Goal: Book appointment/travel/reservation

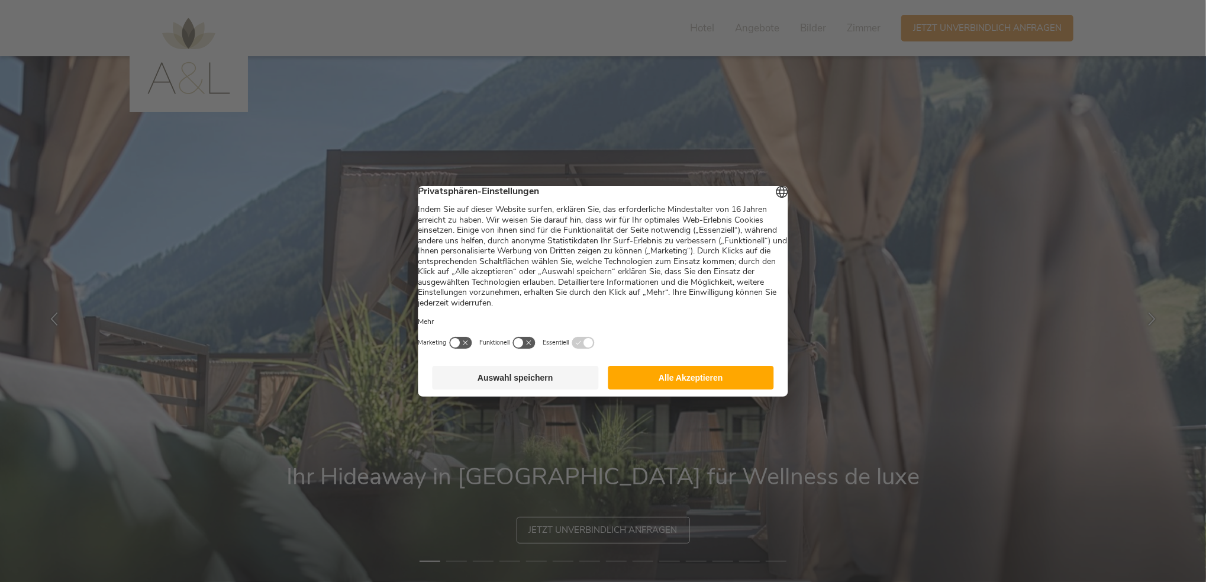
click at [677, 383] on button "Alle Akzeptieren" at bounding box center [691, 378] width 166 height 24
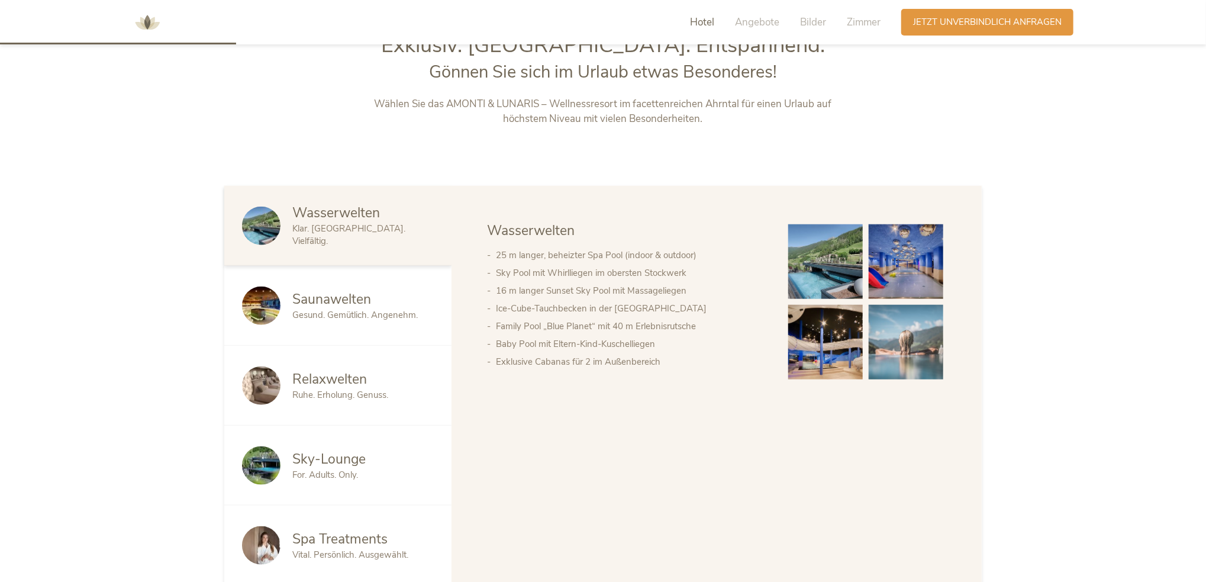
scroll to position [710, 0]
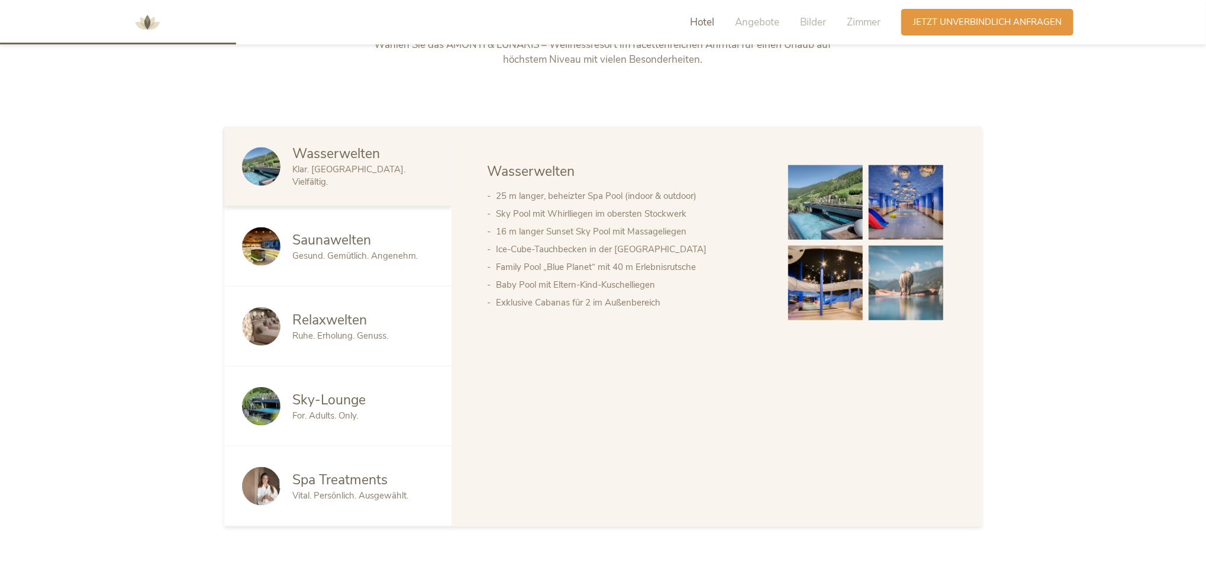
click at [821, 205] on img at bounding box center [825, 202] width 75 height 75
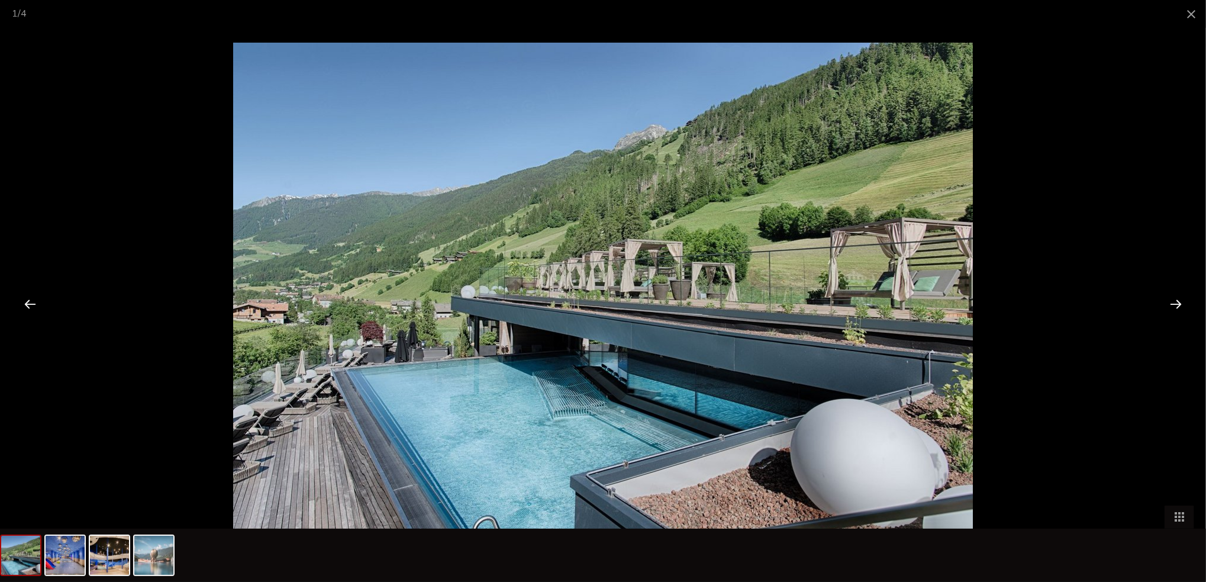
click at [1173, 298] on div at bounding box center [1175, 303] width 37 height 37
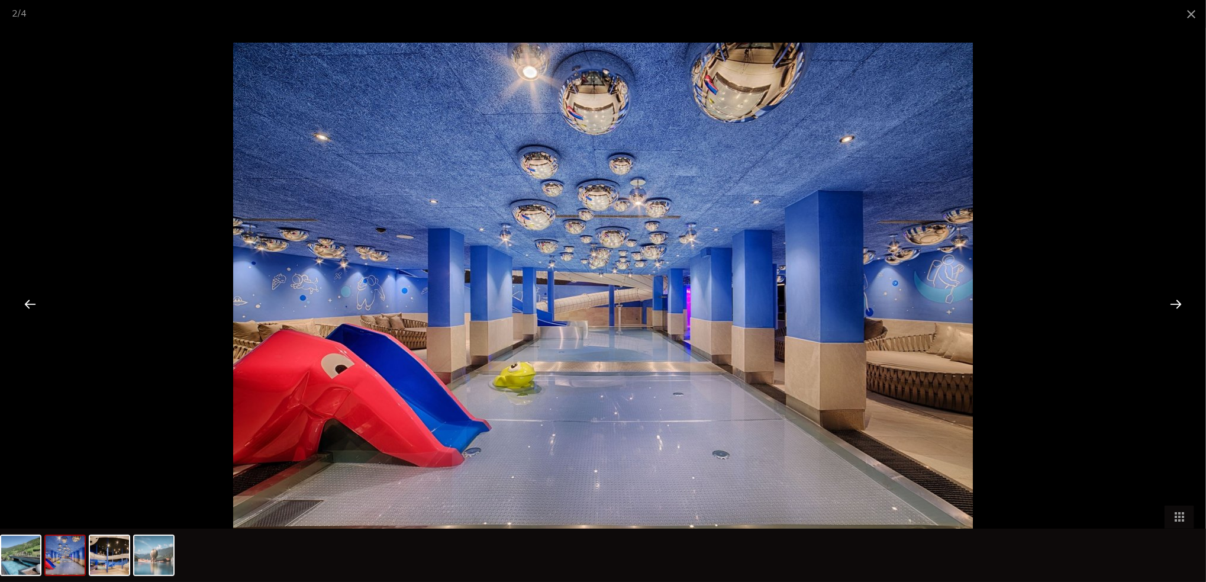
click at [1173, 298] on div at bounding box center [1175, 303] width 37 height 37
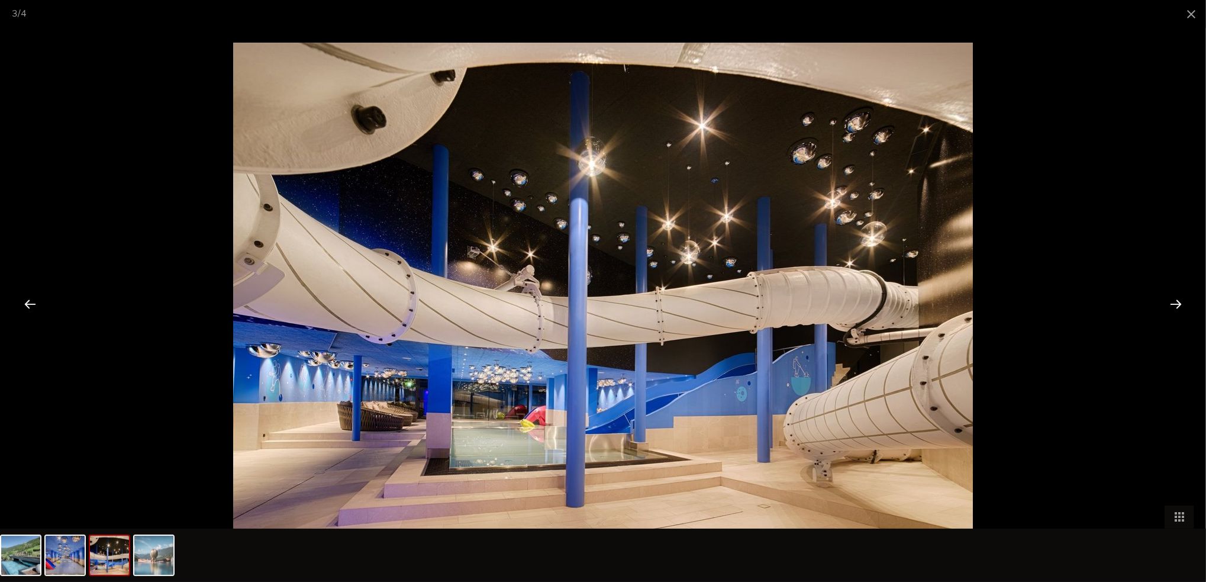
click at [1173, 298] on div at bounding box center [1175, 303] width 37 height 37
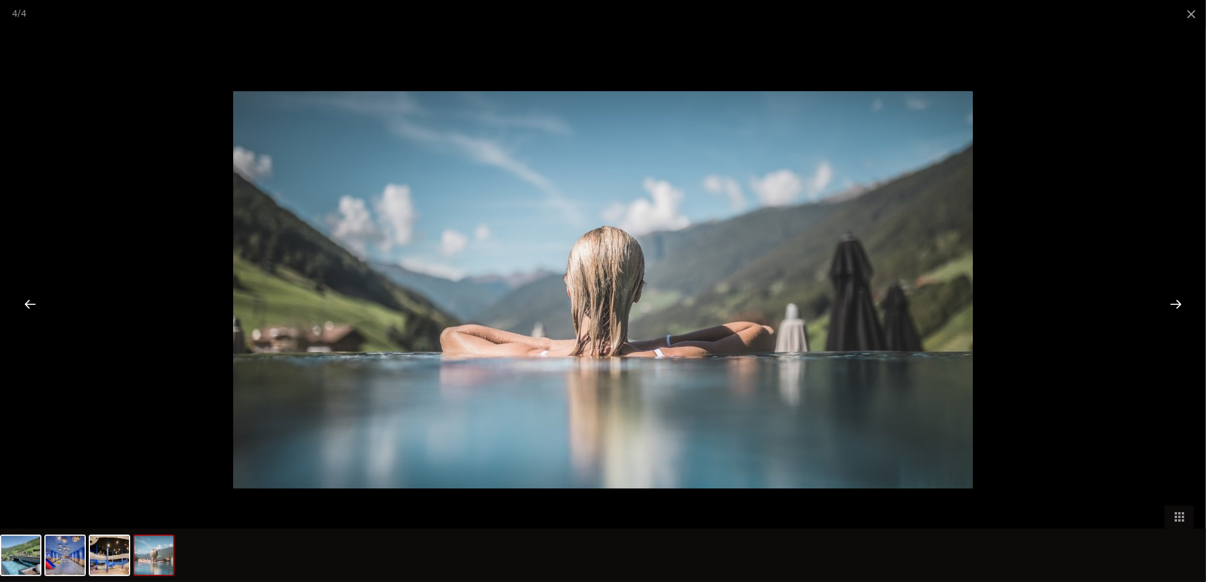
click at [1173, 298] on div at bounding box center [1175, 303] width 37 height 37
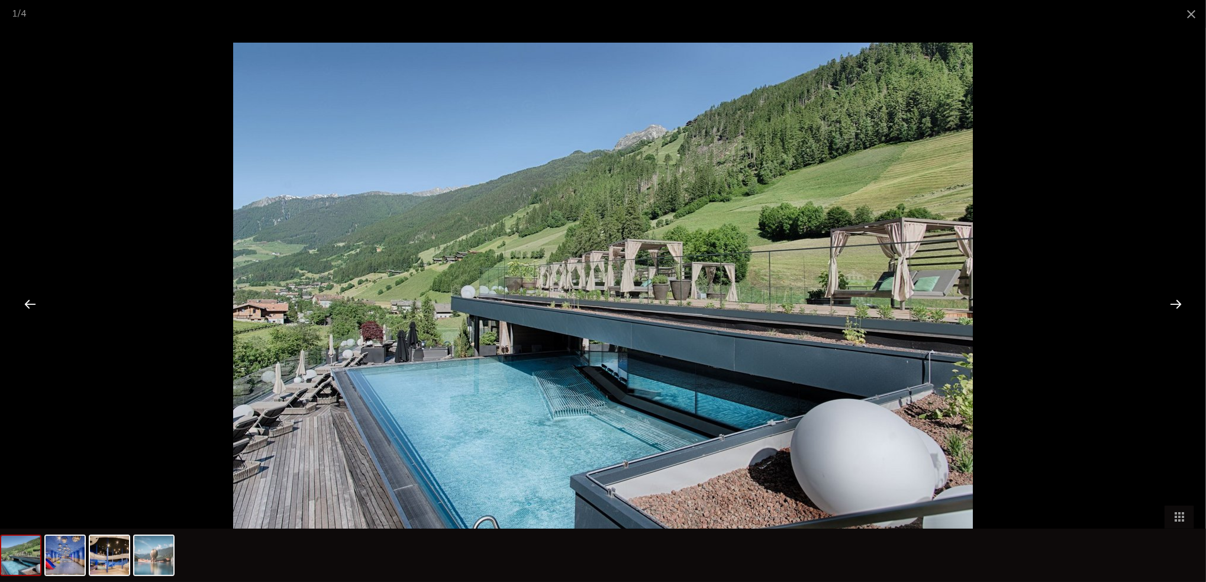
click at [1173, 298] on div at bounding box center [1175, 303] width 37 height 37
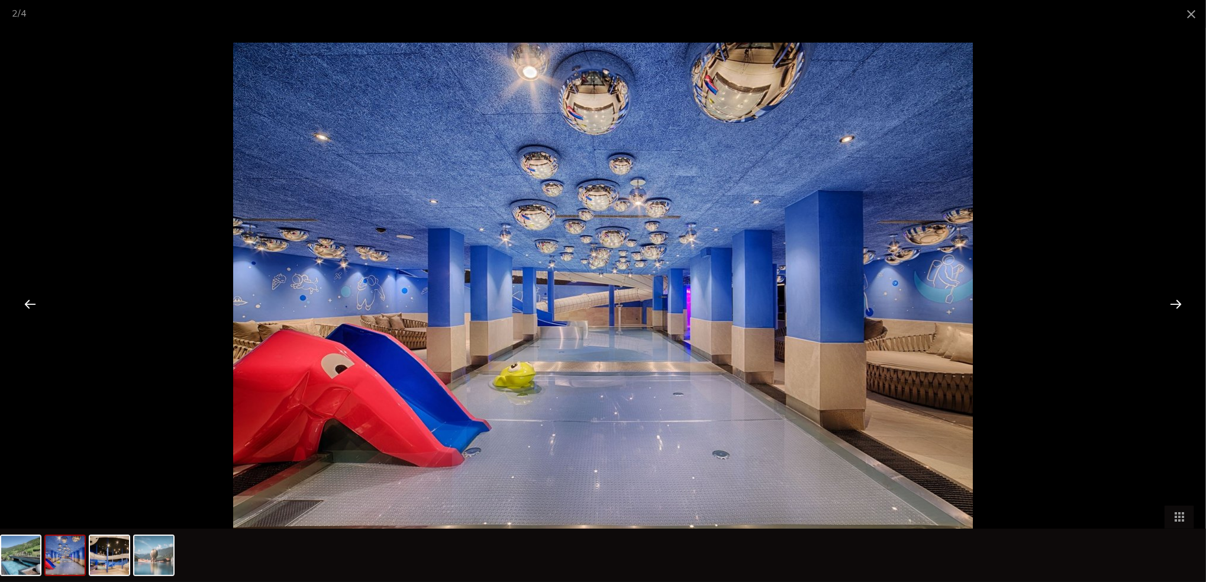
click at [1173, 298] on div at bounding box center [1175, 303] width 37 height 37
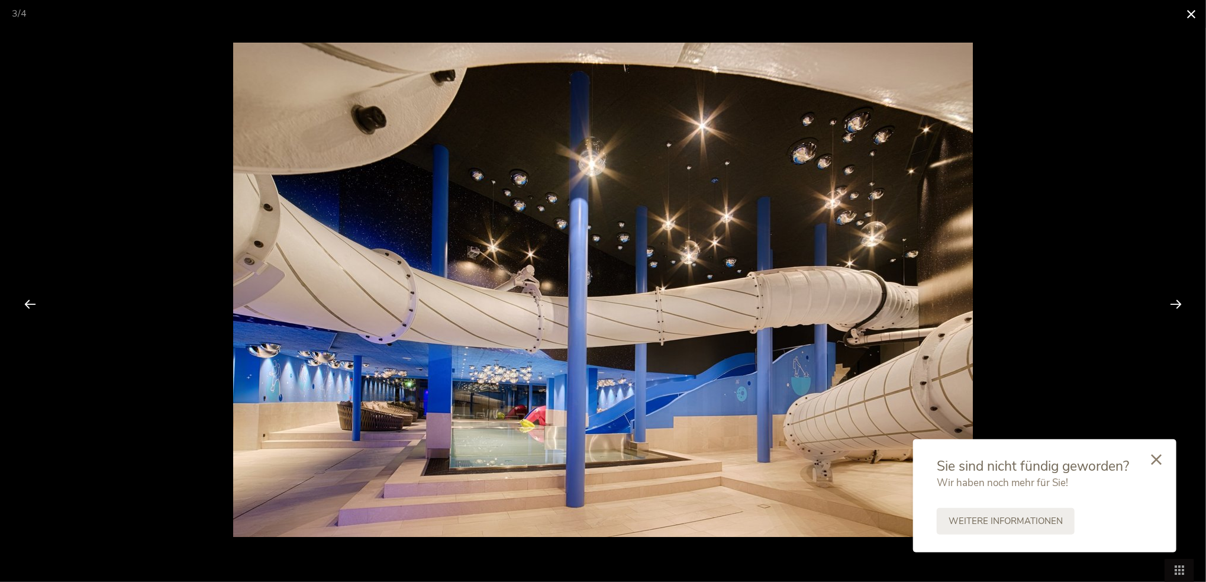
click at [1191, 14] on span at bounding box center [1191, 14] width 30 height 28
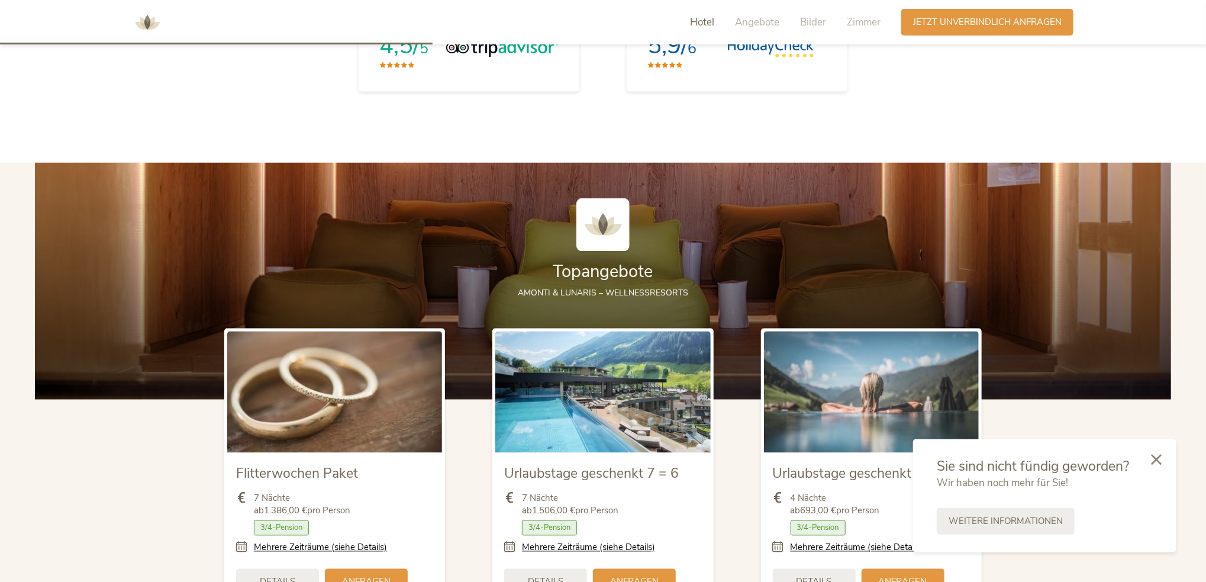
scroll to position [1361, 0]
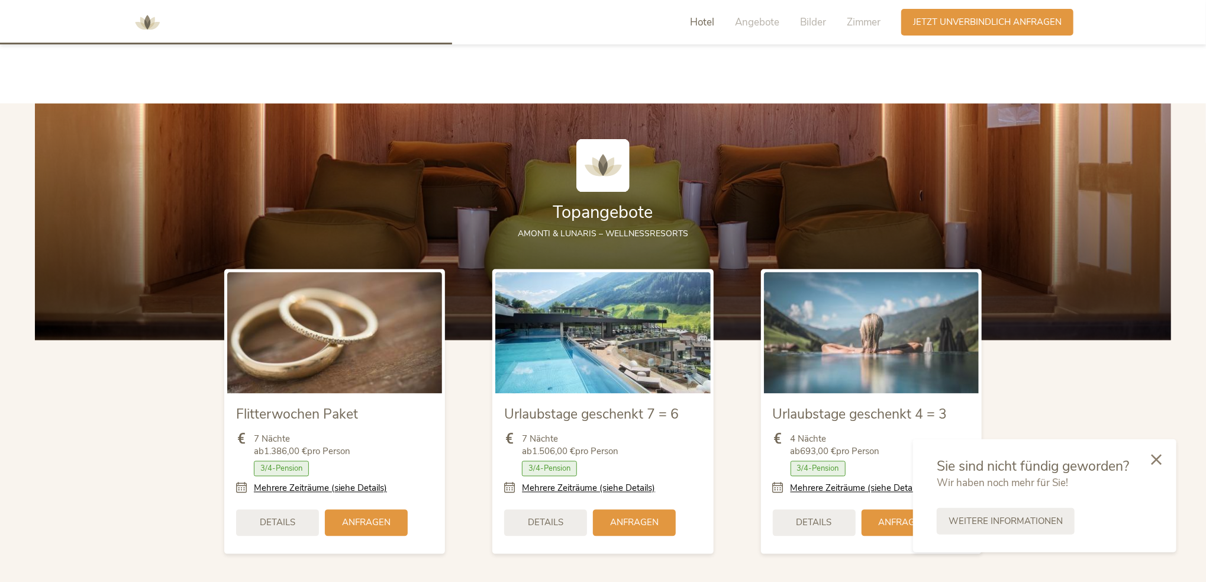
click at [605, 371] on img at bounding box center [602, 332] width 215 height 121
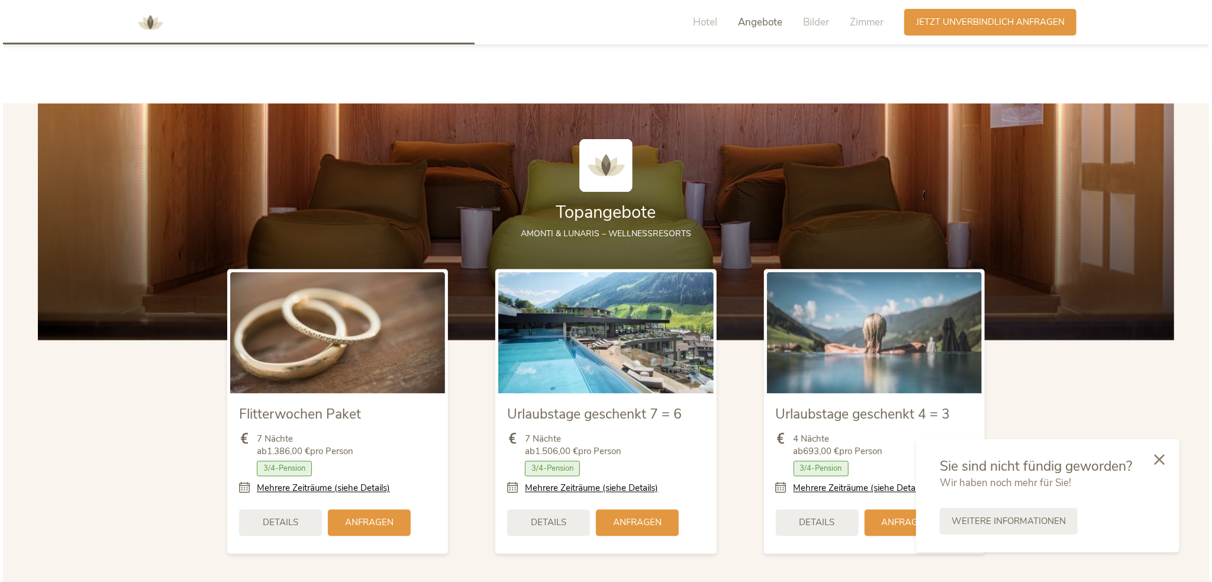
scroll to position [1479, 0]
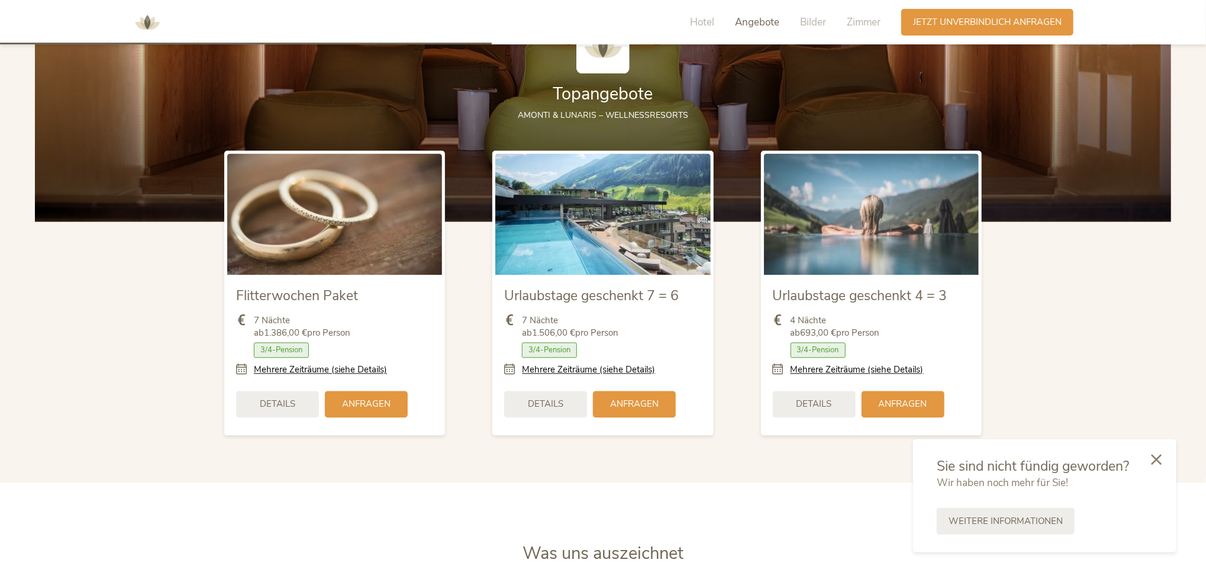
click at [795, 245] on img at bounding box center [871, 214] width 215 height 121
click at [836, 404] on div "Details" at bounding box center [814, 403] width 83 height 27
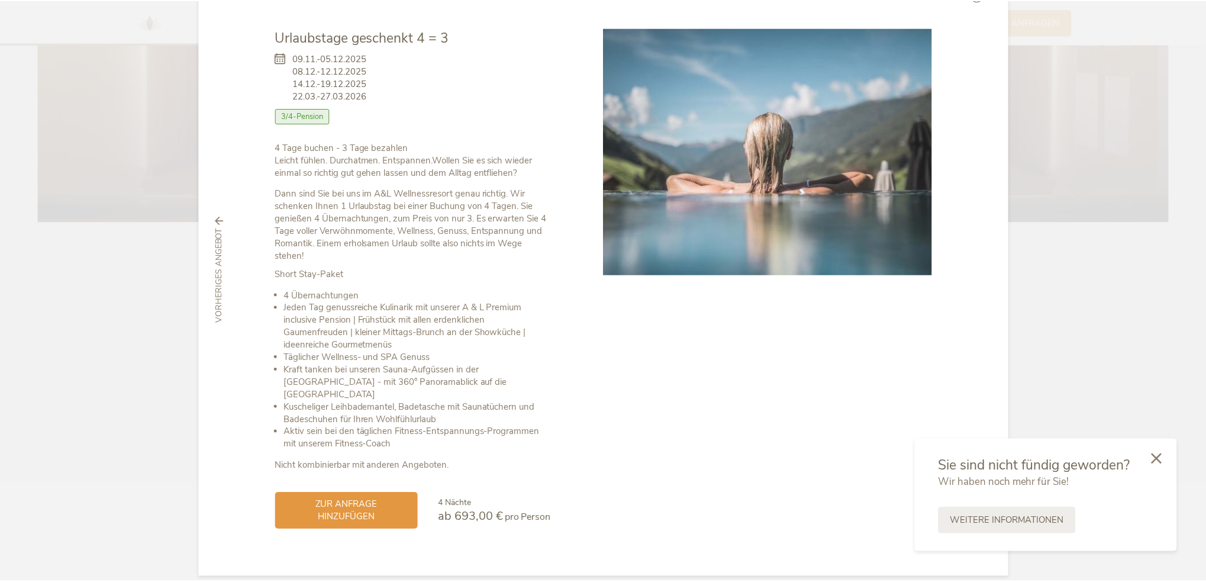
scroll to position [0, 0]
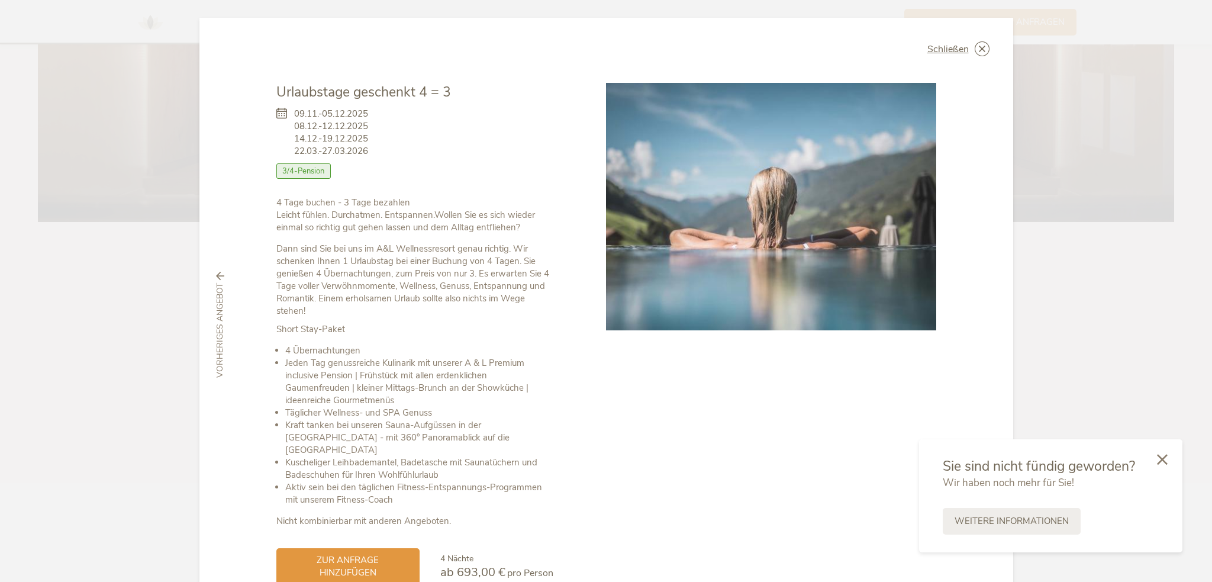
click at [746, 246] on img at bounding box center [771, 206] width 330 height 247
click at [950, 45] on span "Schließen" at bounding box center [947, 48] width 41 height 9
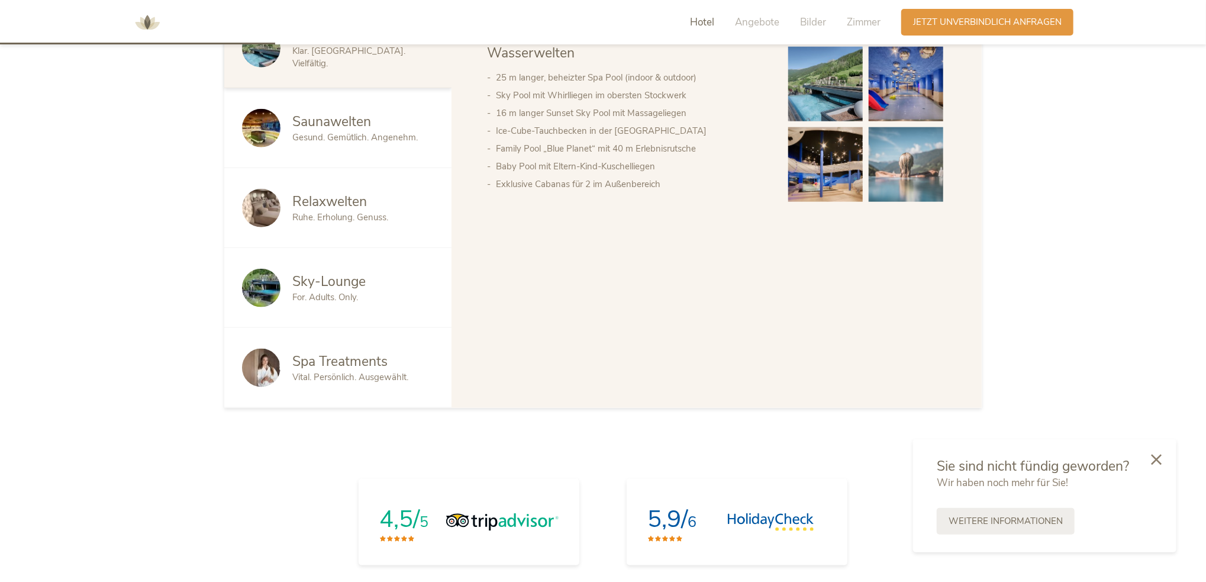
scroll to position [887, 0]
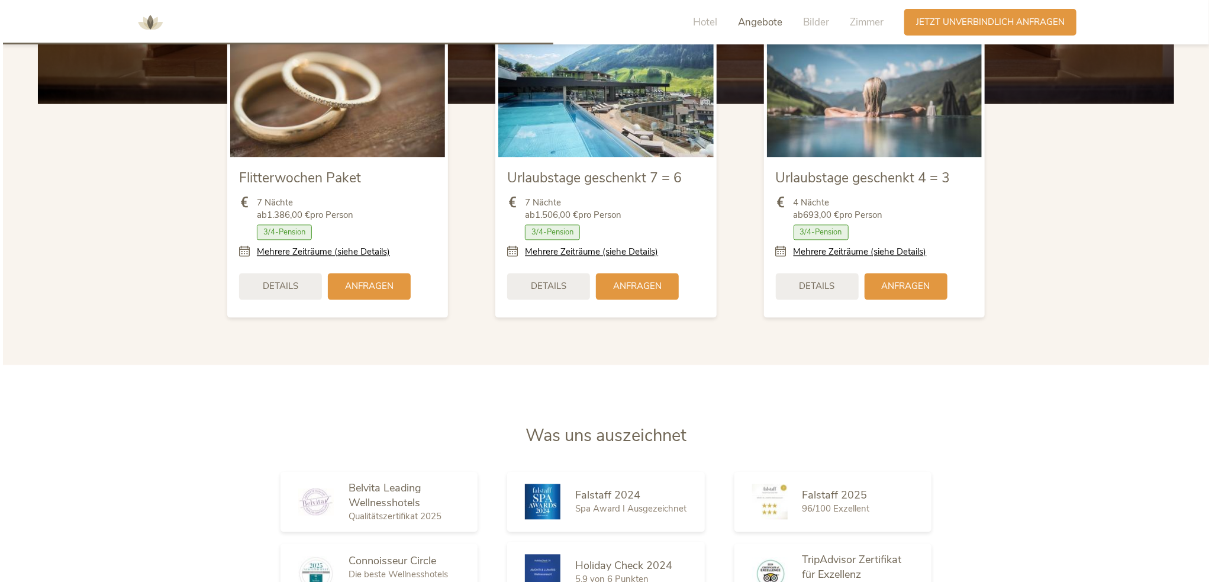
scroll to position [1538, 0]
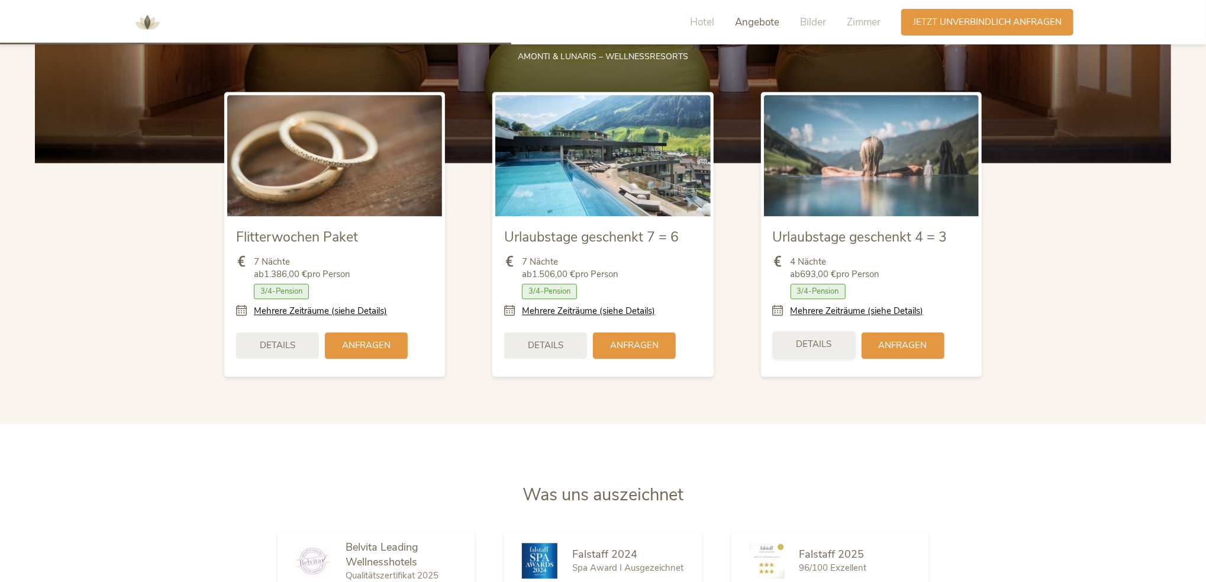
click at [832, 343] on div "Details" at bounding box center [814, 344] width 83 height 27
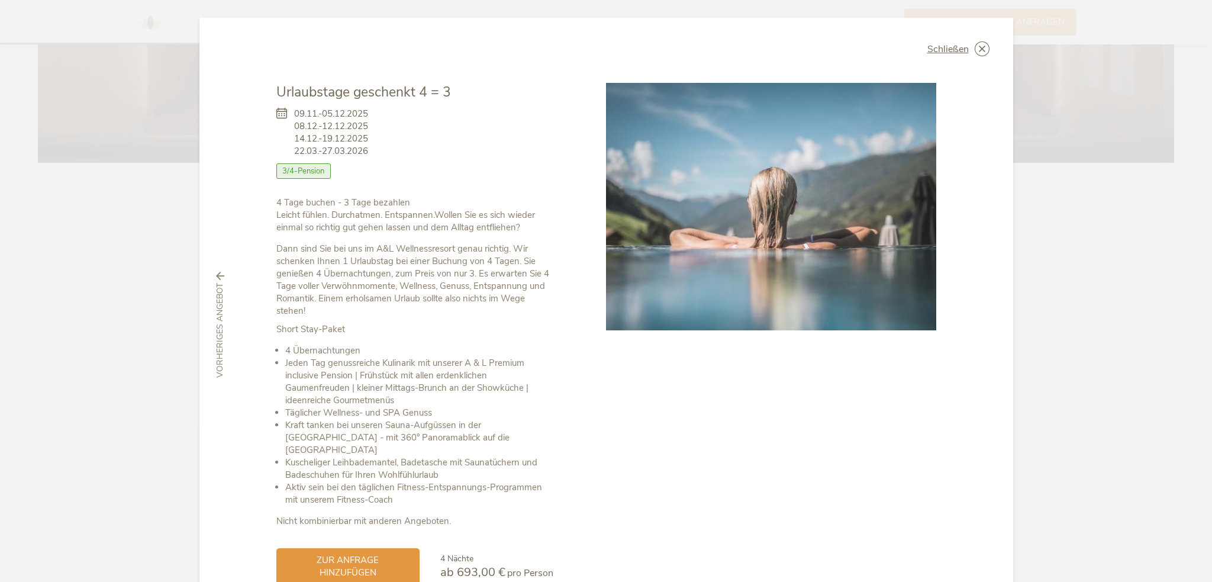
drag, startPoint x: 319, startPoint y: 137, endPoint x: 374, endPoint y: 137, distance: 55.6
click at [374, 137] on div "09.11.-05.12.2025 08.12.-12.12.2025 14.12.-19.12.2025 22.03.-27.03.2026 [PERSON…" at bounding box center [414, 149] width 277 height 95
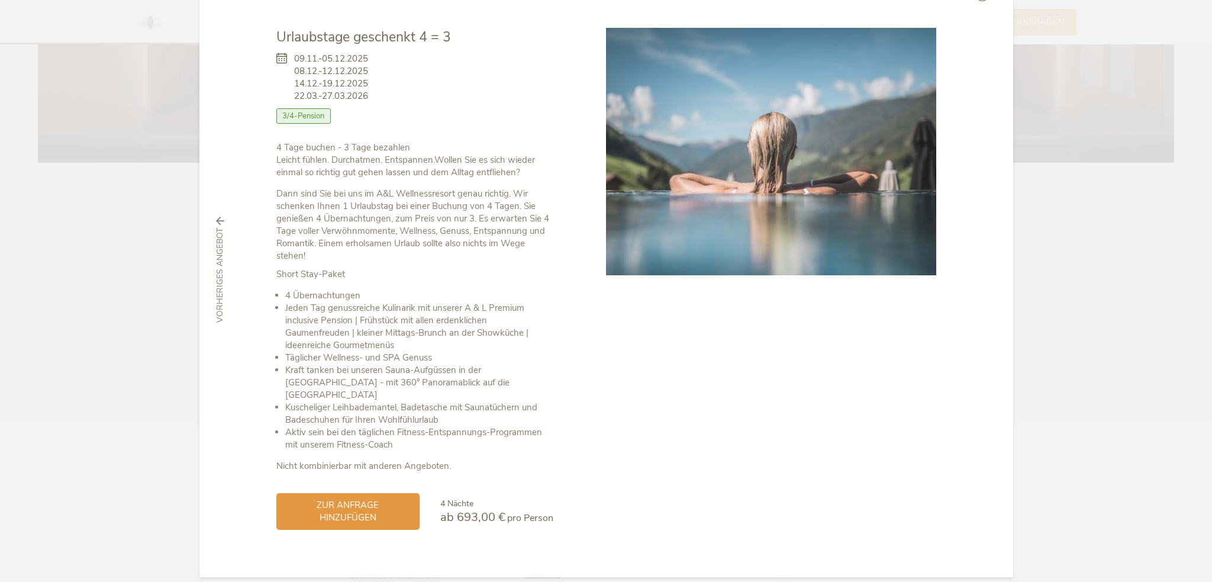
scroll to position [0, 0]
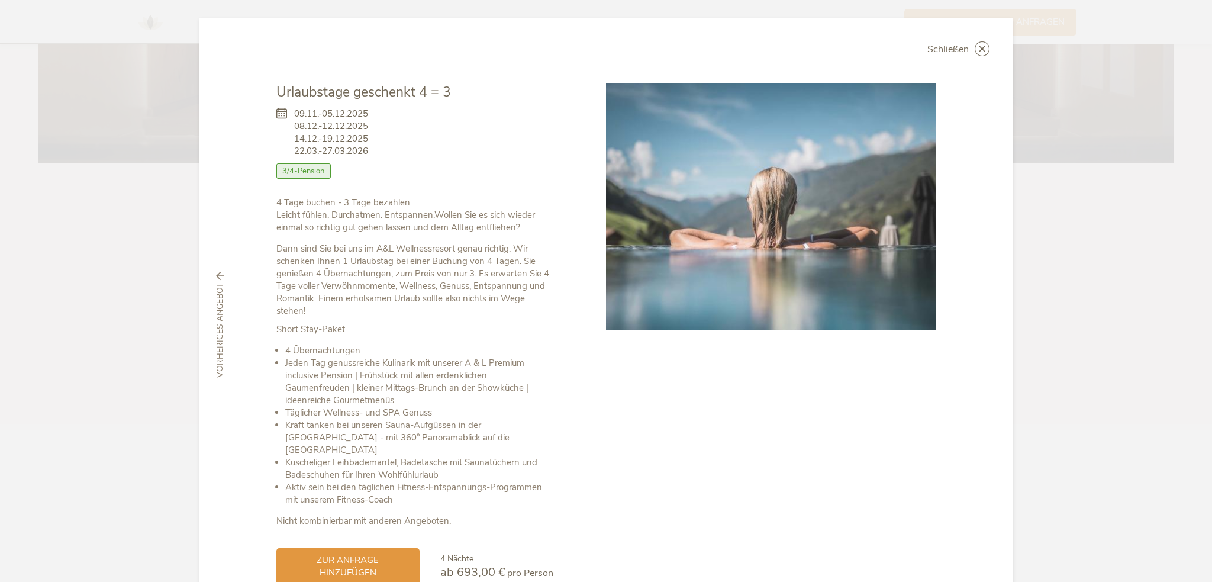
click at [279, 113] on icon at bounding box center [285, 133] width 18 height 50
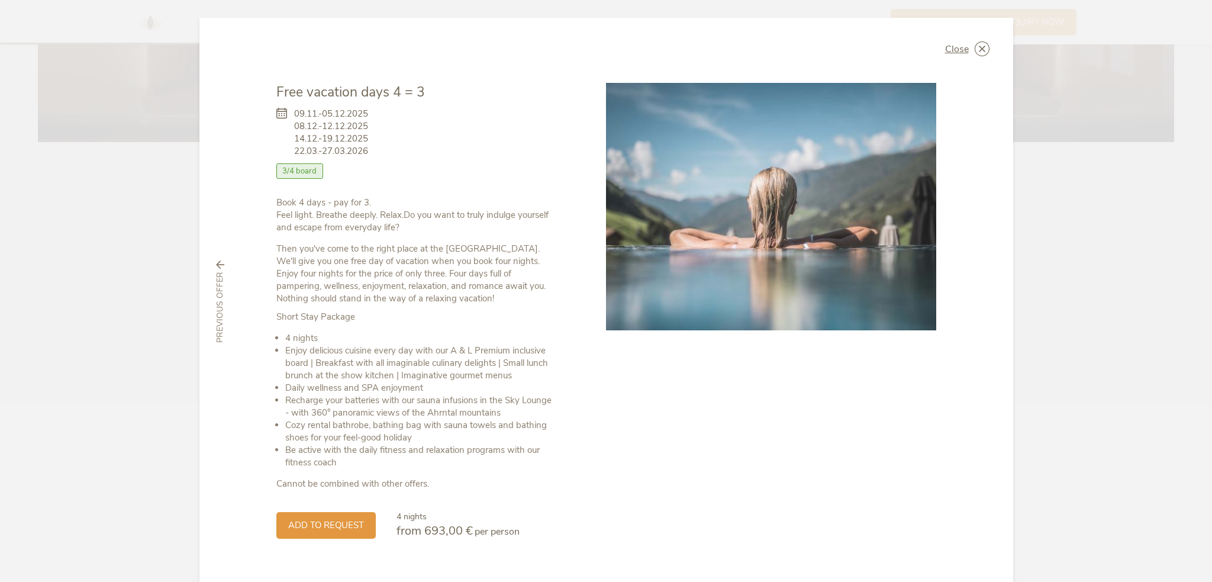
drag, startPoint x: 289, startPoint y: 139, endPoint x: 356, endPoint y: 140, distance: 66.9
click at [356, 140] on div "09.11.-05.12.2025 08.12.-12.12.2025 14.12.-19.12.2025 22.03.-27.03.2026" at bounding box center [322, 136] width 92 height 56
click at [366, 141] on div "09.11.-05.12.2025 08.12.-12.12.2025 14.12.-19.12.2025 22.03.-27.03.2026 [PERSON…" at bounding box center [414, 149] width 277 height 95
drag, startPoint x: 370, startPoint y: 140, endPoint x: 291, endPoint y: 143, distance: 79.3
click at [291, 143] on div "09.11.-05.12.2025 08.12.-12.12.2025 14.12.-19.12.2025 22.03.-27.03.2026 [PERSON…" at bounding box center [414, 149] width 277 height 95
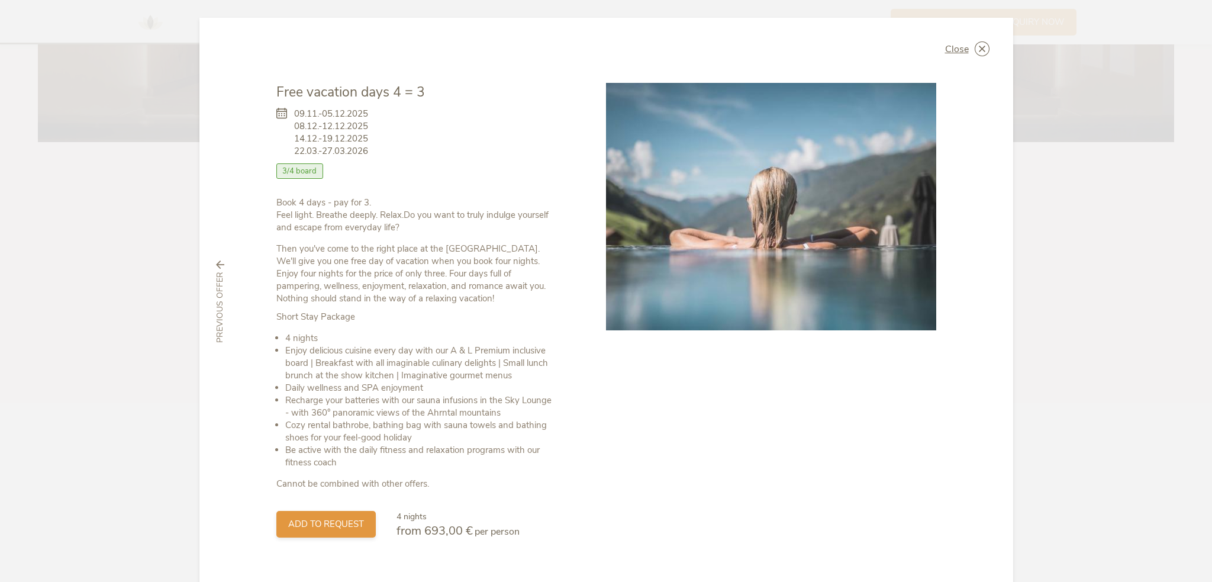
click at [306, 530] on div "add to request" at bounding box center [325, 524] width 99 height 27
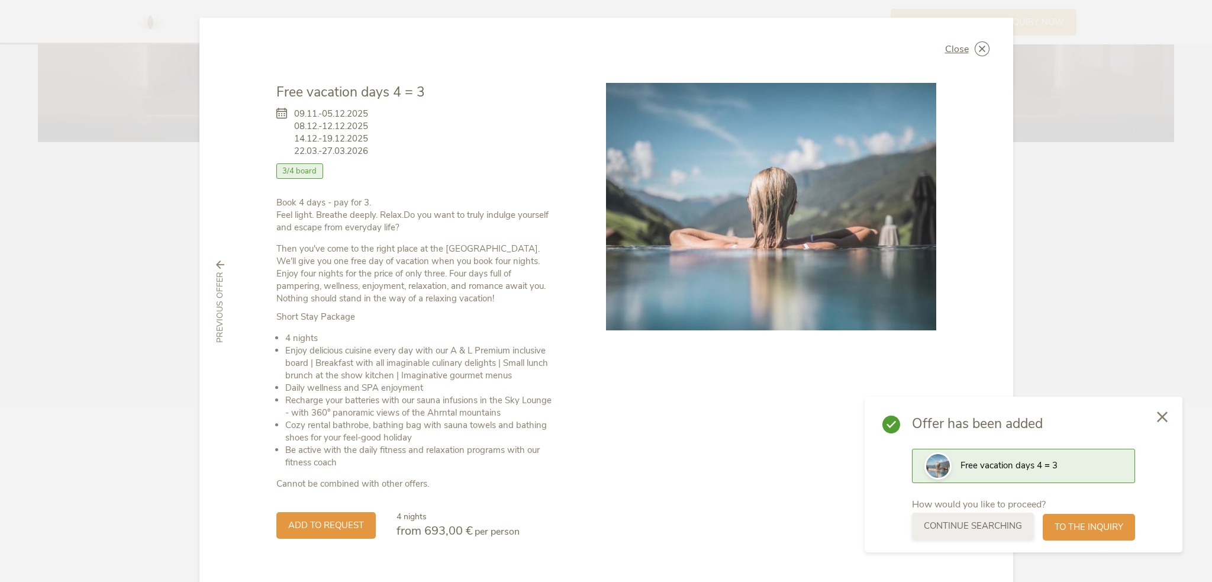
click at [1006, 529] on font "continue searching" at bounding box center [972, 525] width 98 height 12
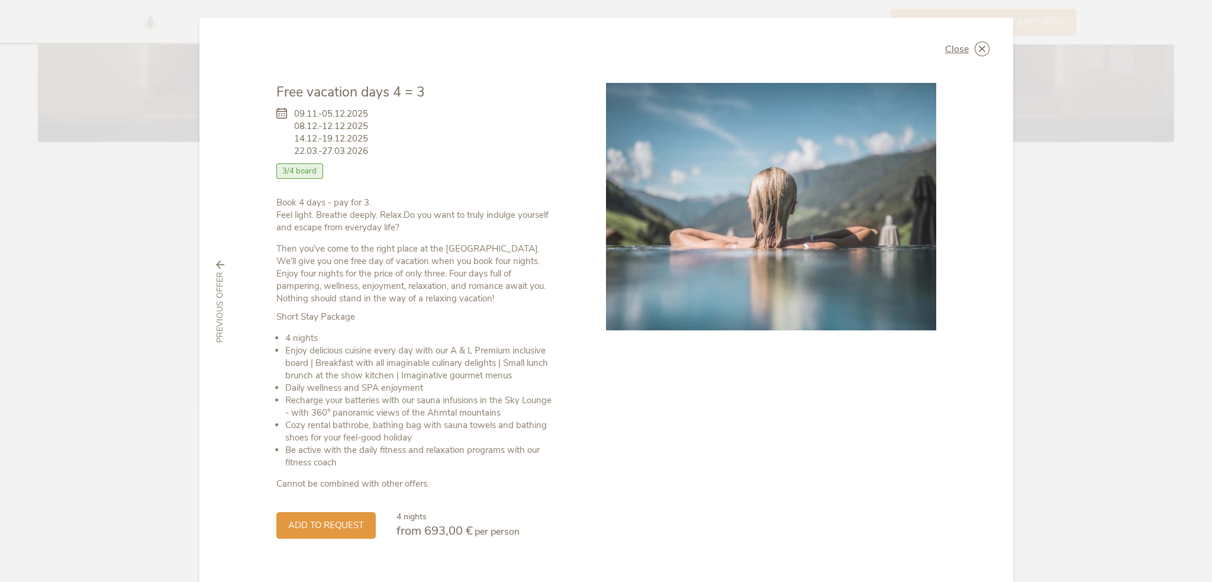
click at [328, 537] on div "add to request 4 nights from 693,00 € per person" at bounding box center [414, 514] width 277 height 49
click at [330, 525] on font "add to request" at bounding box center [326, 524] width 76 height 12
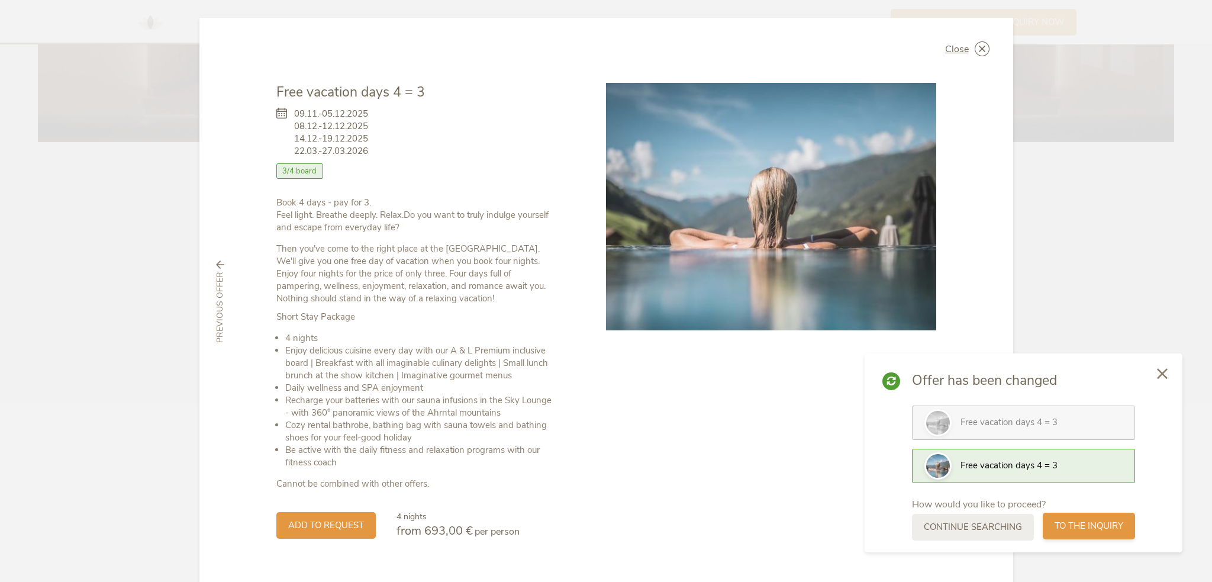
click at [1084, 518] on div "to the inquiry" at bounding box center [1088, 525] width 92 height 27
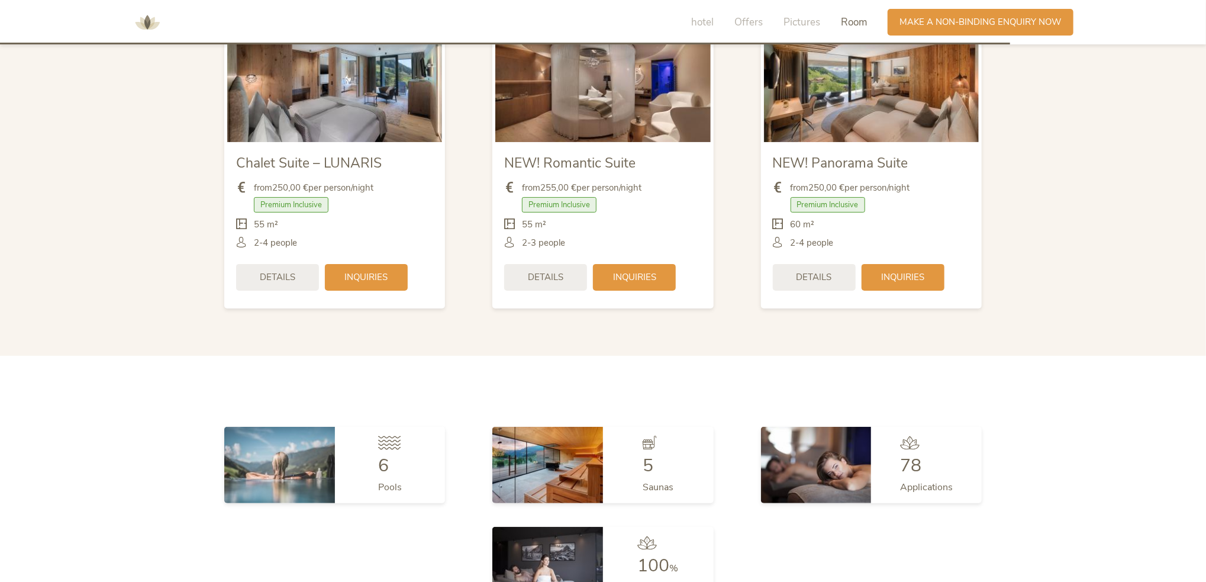
scroll to position [3175, 0]
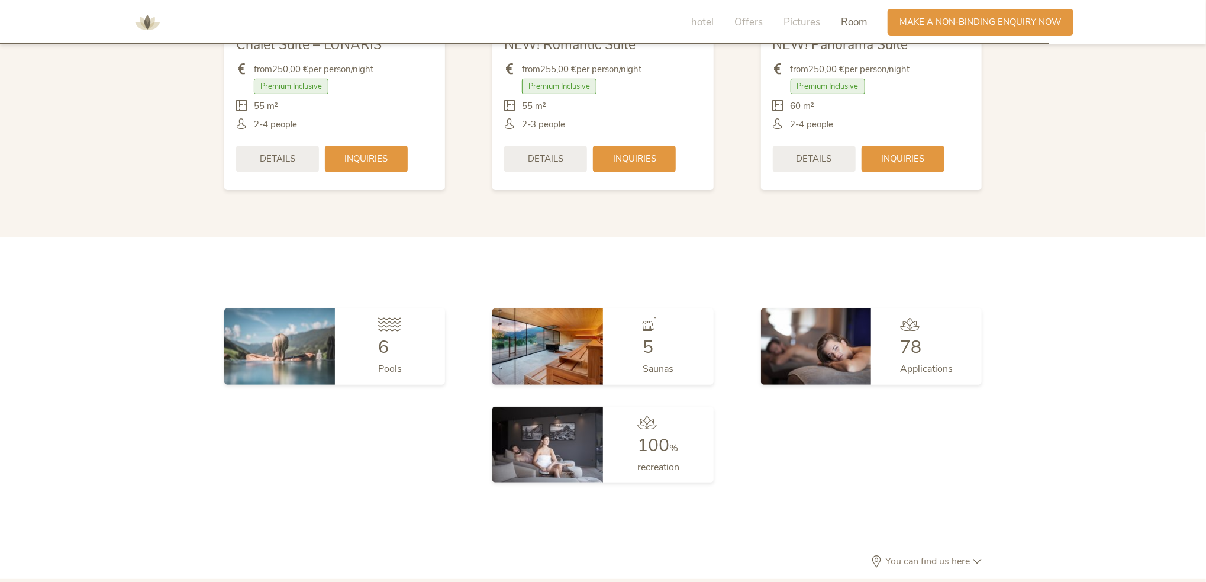
click at [562, 466] on img at bounding box center [547, 444] width 111 height 76
click at [679, 444] on div "100 %" at bounding box center [658, 446] width 42 height 18
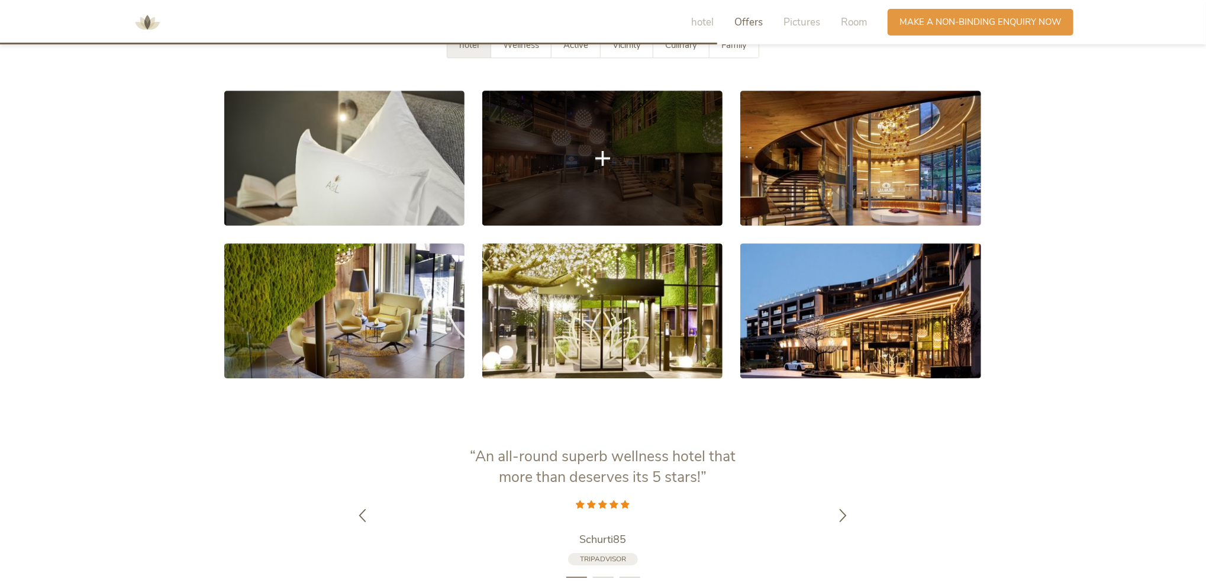
scroll to position [2110, 0]
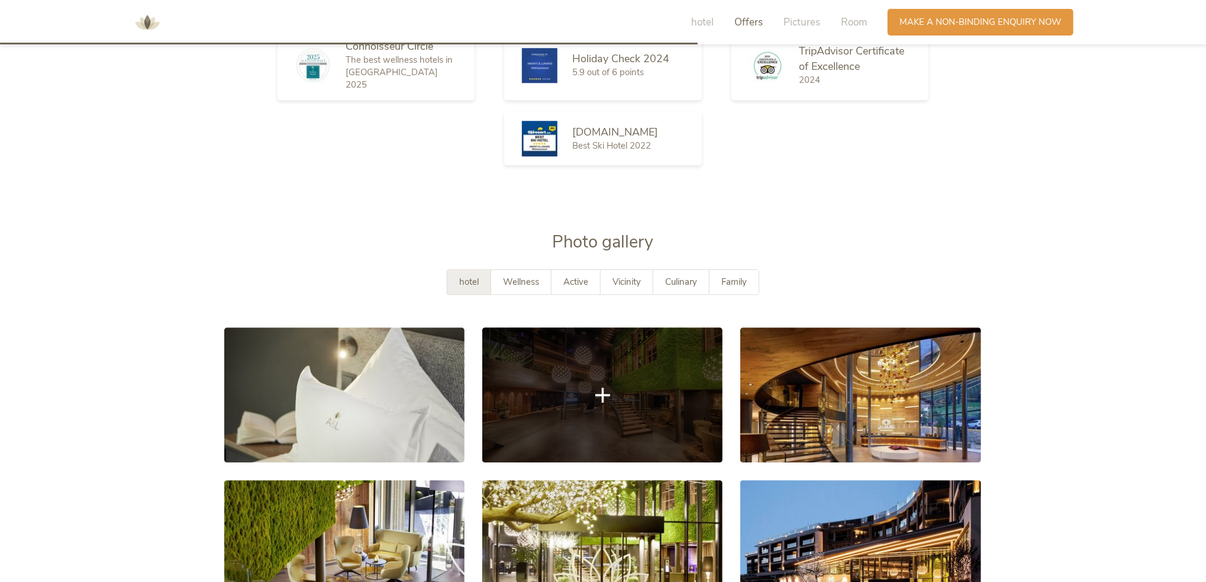
click at [616, 424] on link at bounding box center [602, 394] width 240 height 135
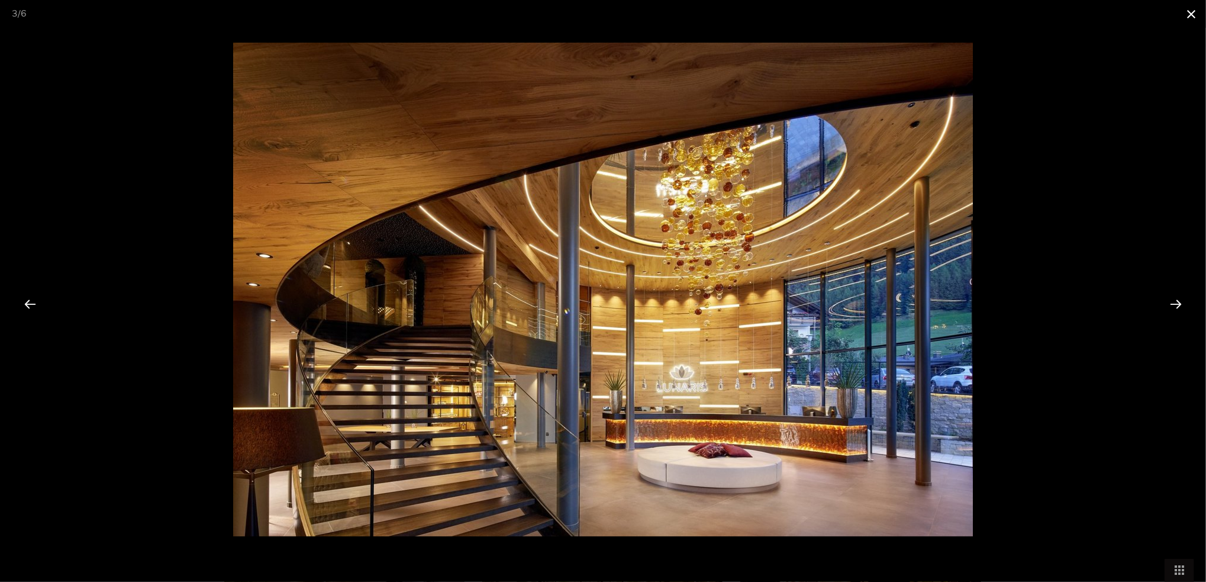
click at [1184, 15] on span at bounding box center [1191, 14] width 30 height 28
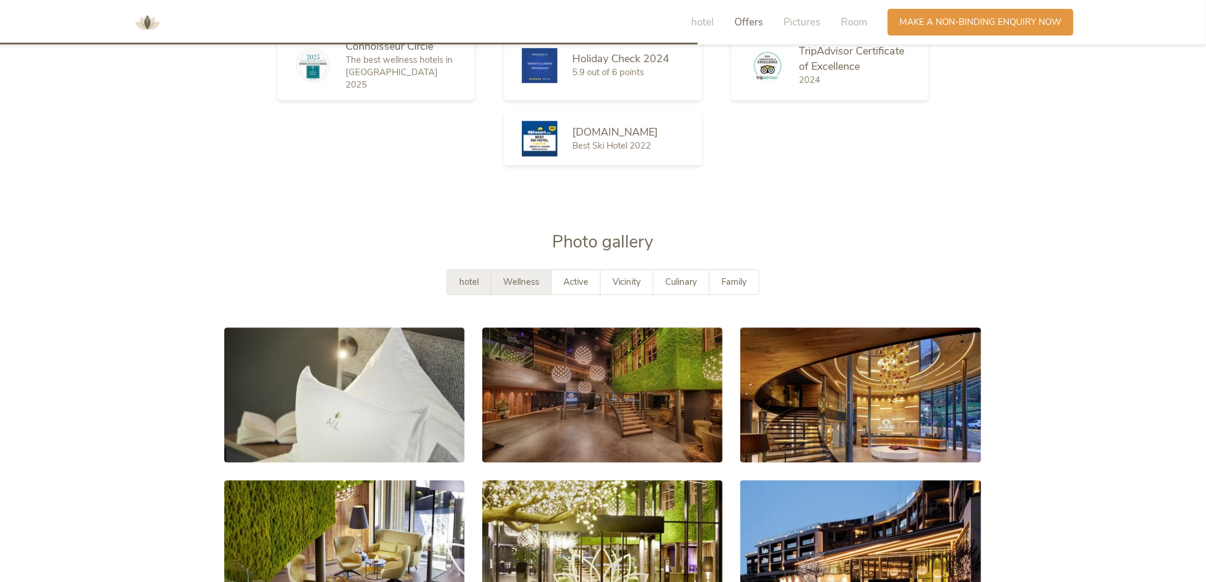
click at [523, 288] on font "Wellness" at bounding box center [521, 282] width 36 height 12
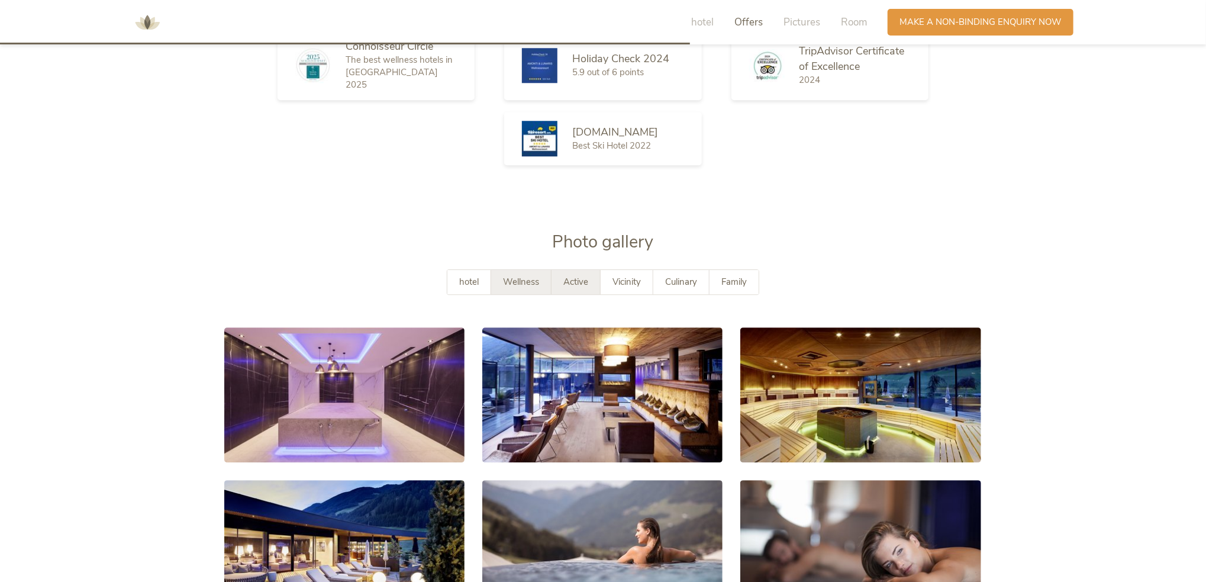
click at [570, 288] on font "Active" at bounding box center [575, 282] width 25 height 12
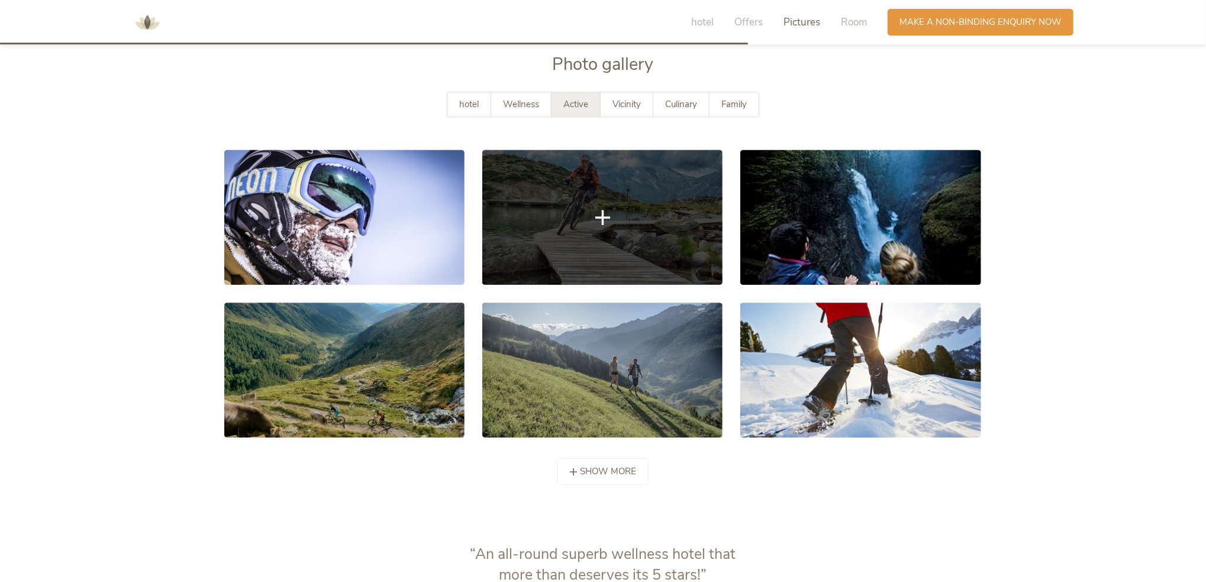
scroll to position [2169, 0]
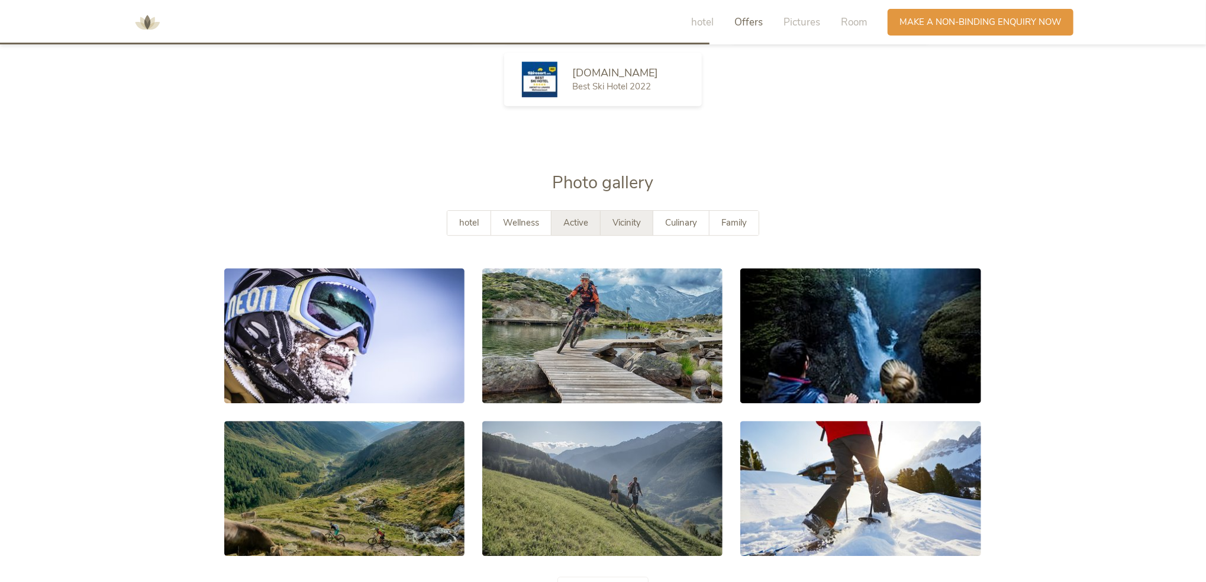
click at [615, 228] on font "Vicinity" at bounding box center [626, 223] width 28 height 12
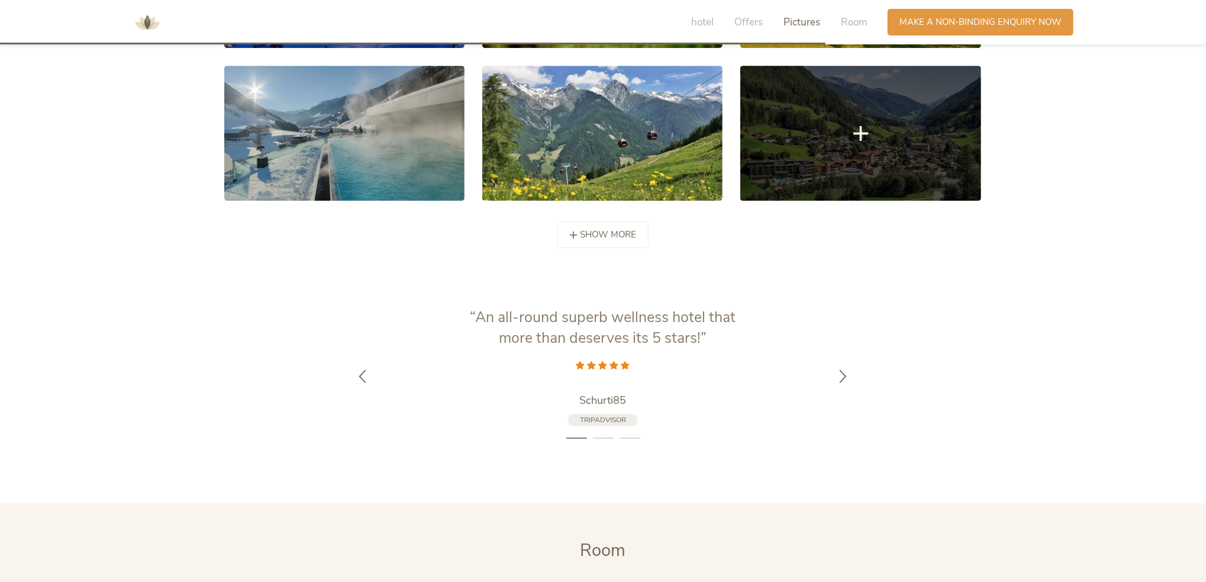
scroll to position [2288, 0]
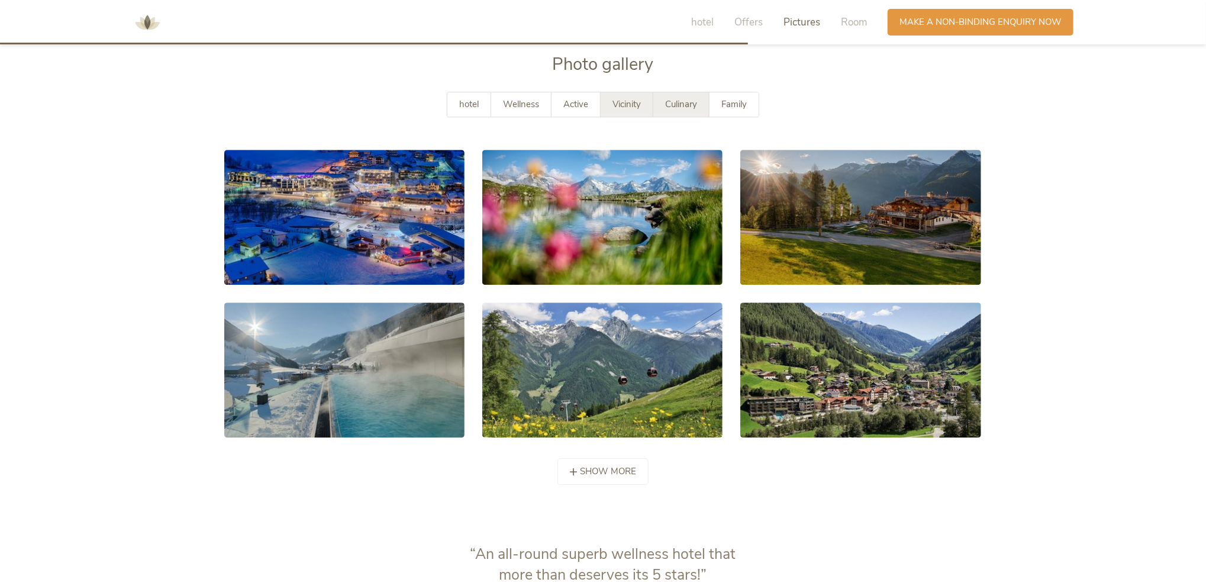
click at [675, 110] on font "Culinary" at bounding box center [681, 104] width 32 height 12
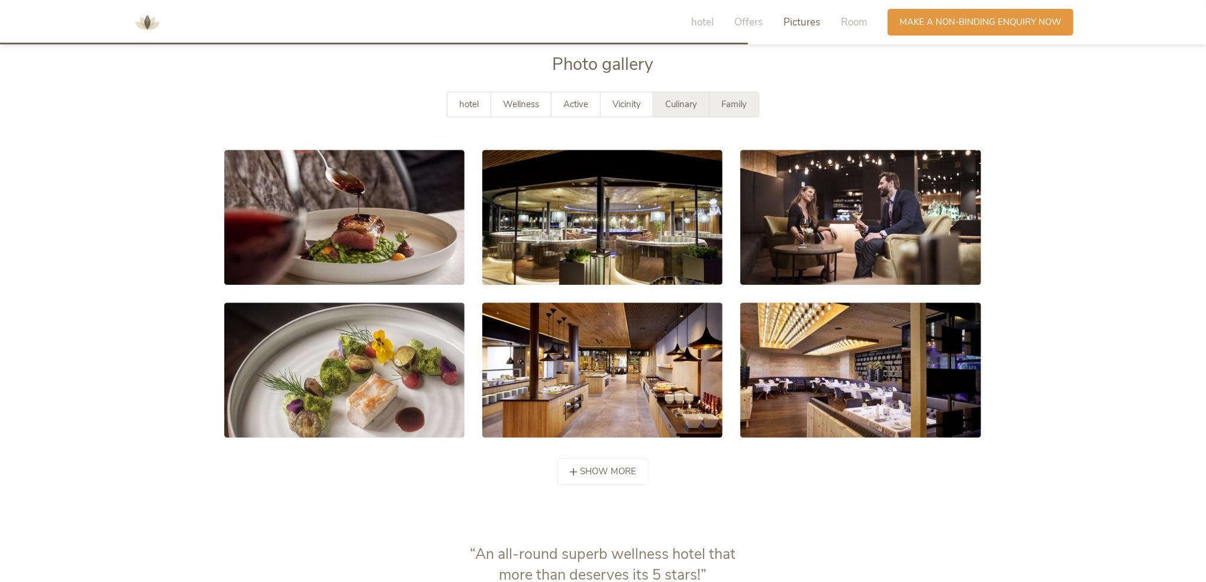
click at [725, 110] on font "Family" at bounding box center [733, 104] width 25 height 12
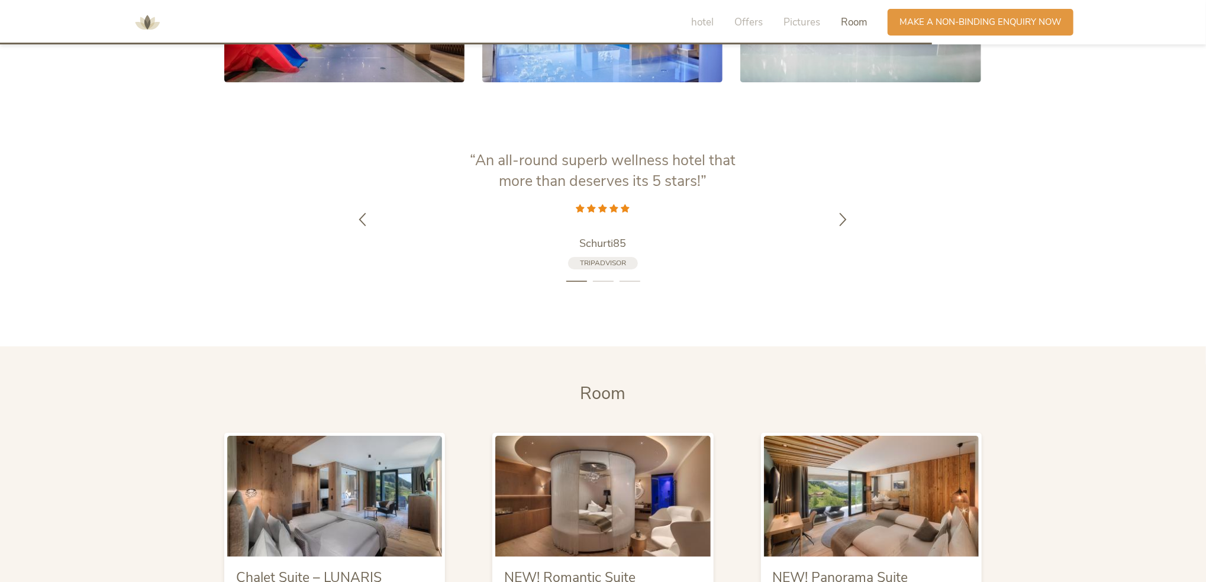
scroll to position [3057, 0]
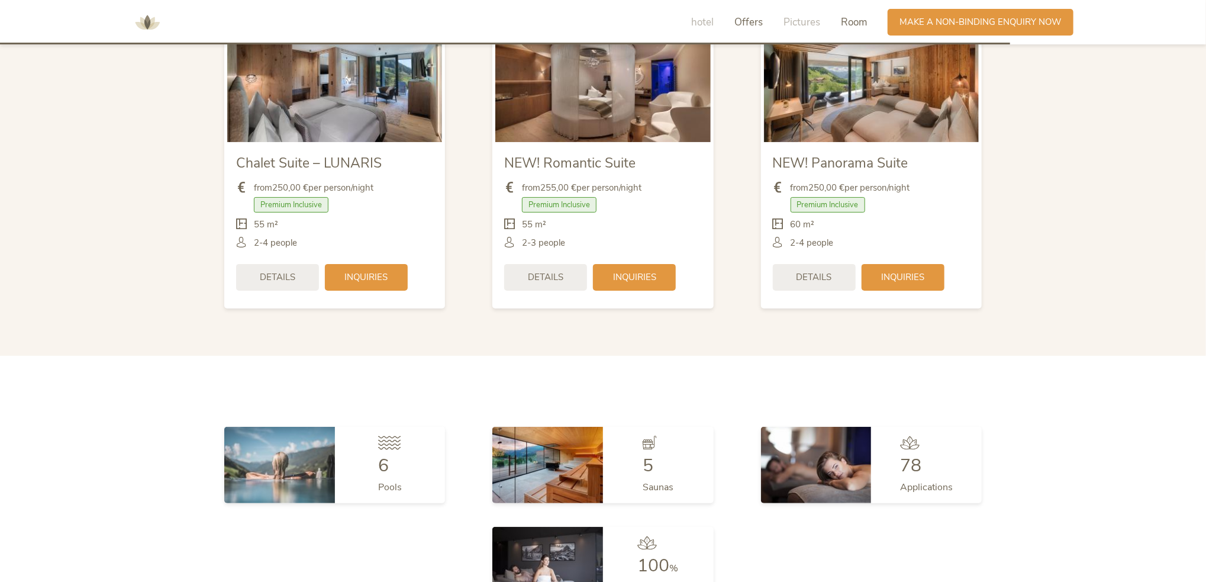
click at [757, 20] on font "Offers" at bounding box center [748, 22] width 28 height 14
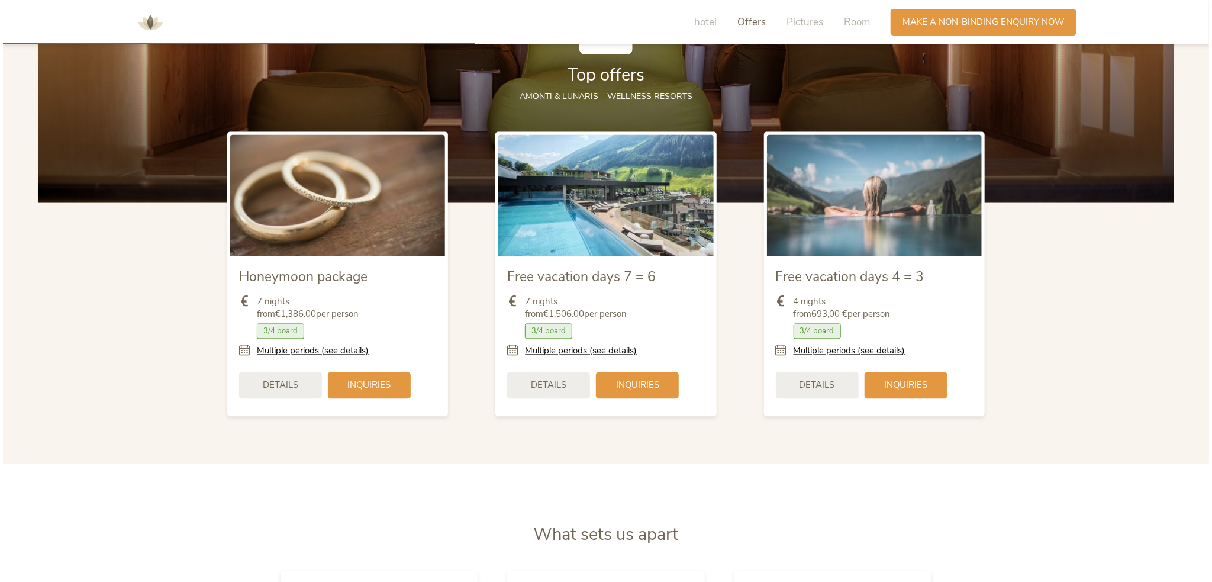
scroll to position [1426, 0]
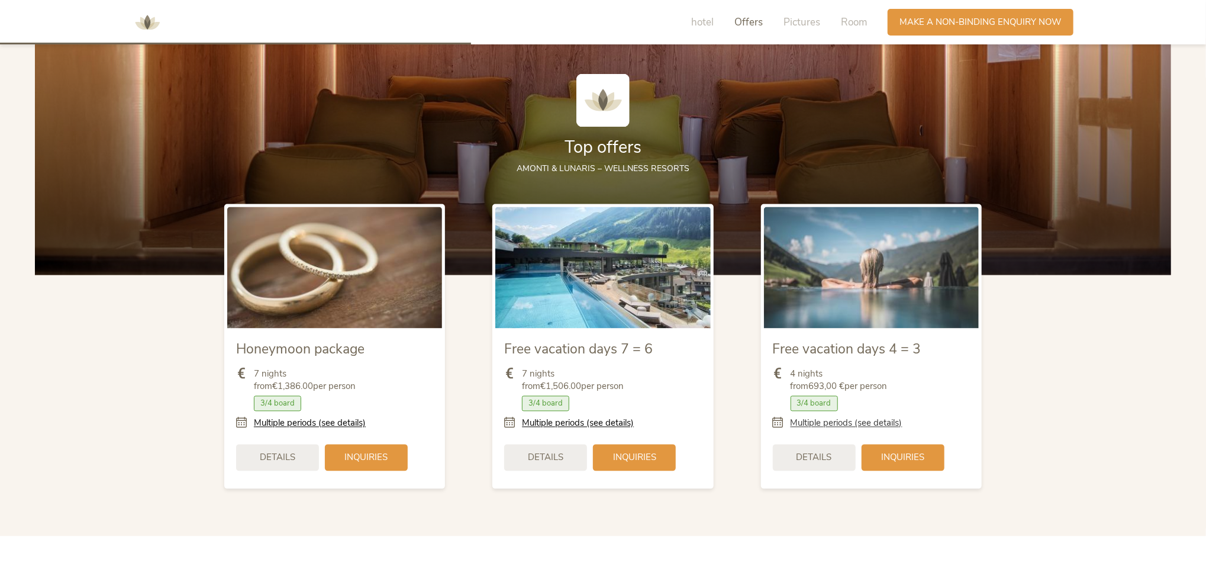
click at [828, 429] on font "Multiple periods (see details)" at bounding box center [846, 423] width 112 height 12
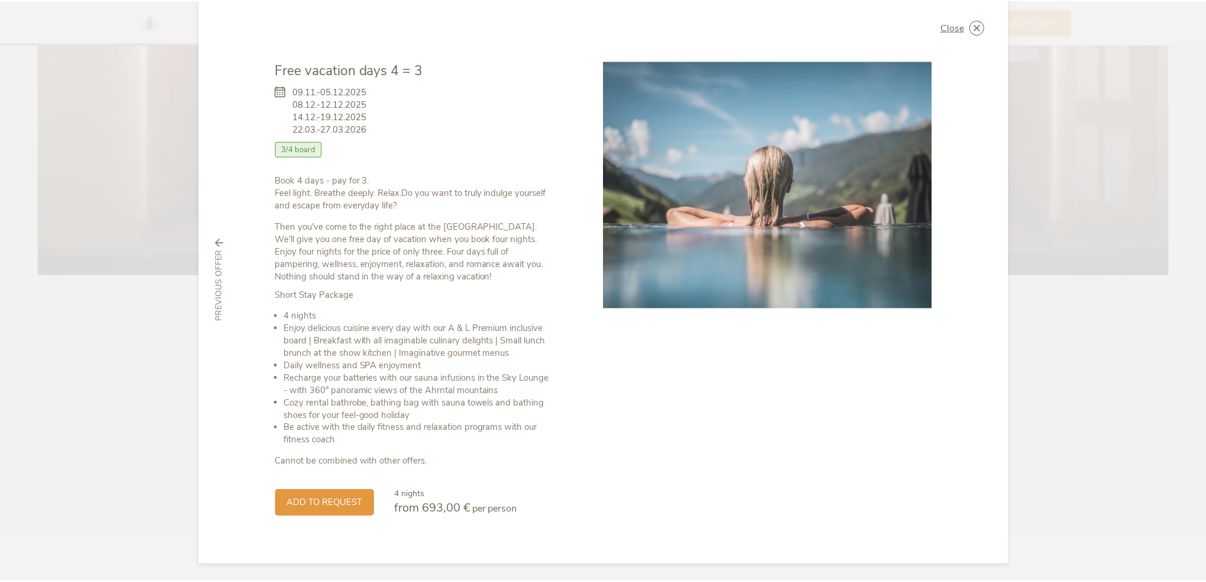
scroll to position [0, 0]
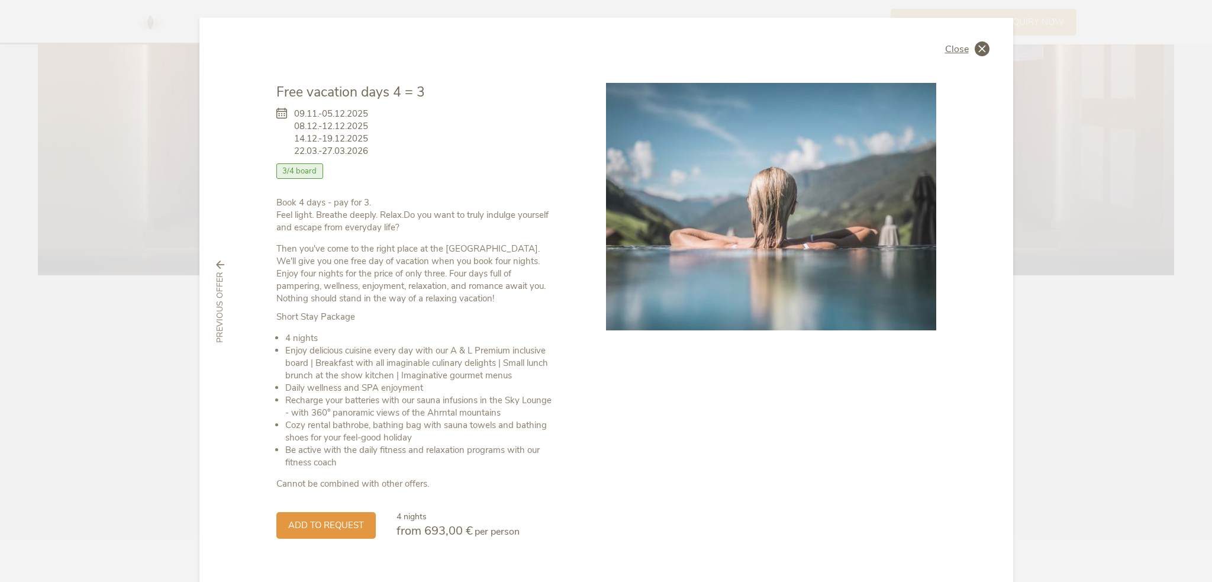
click at [965, 50] on div "Close" at bounding box center [967, 48] width 44 height 15
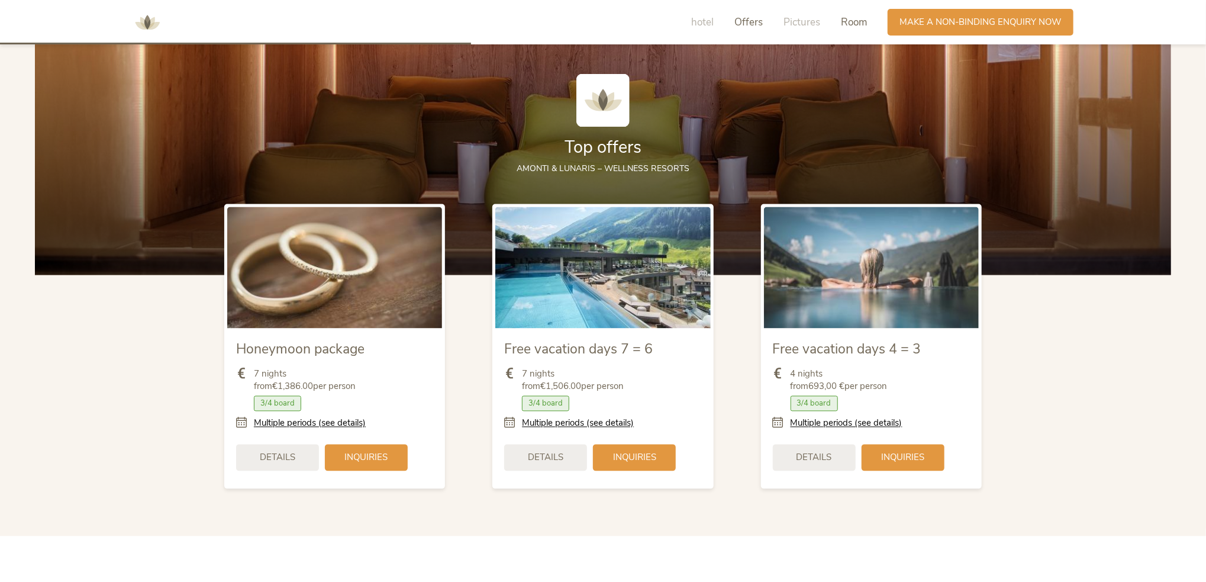
click at [850, 18] on font "Room" at bounding box center [854, 22] width 26 height 14
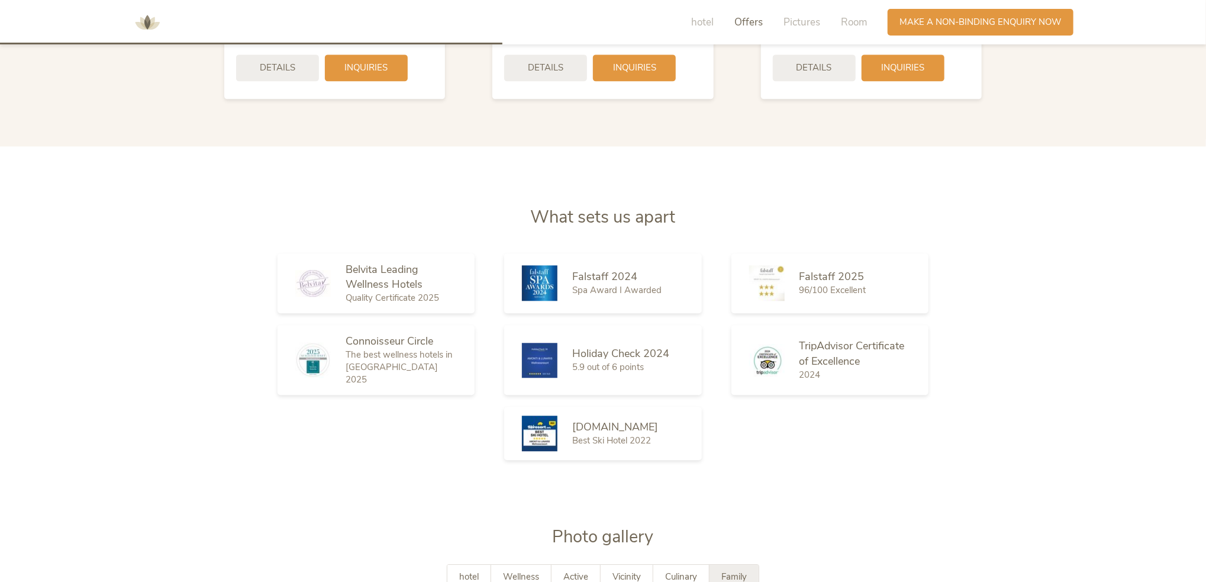
scroll to position [1520, 0]
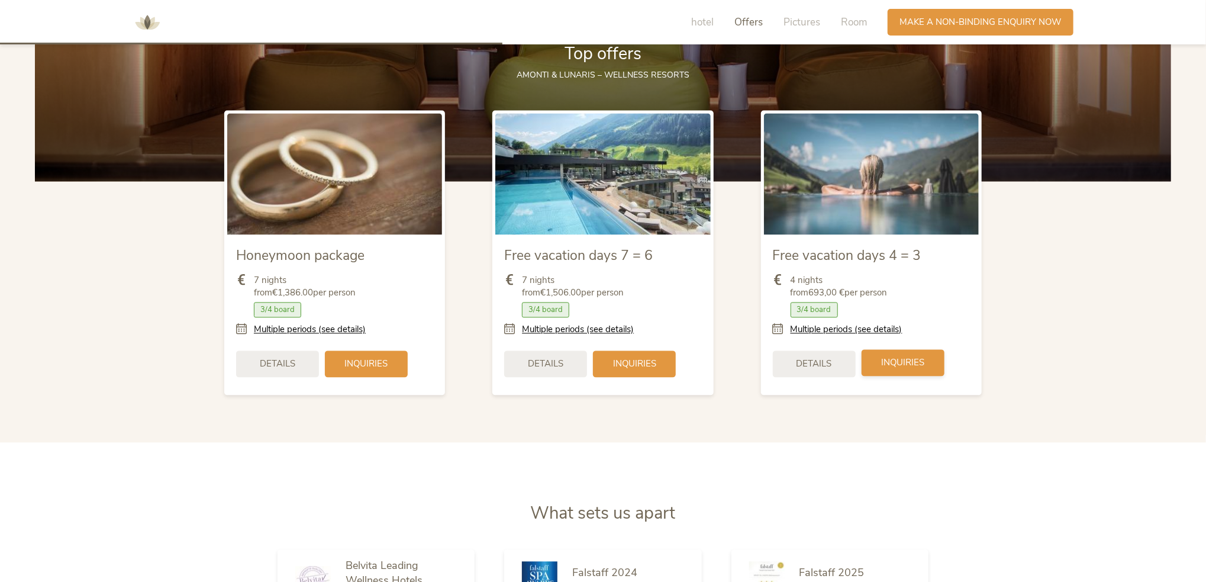
click at [879, 376] on div "Inquiries" at bounding box center [902, 362] width 83 height 27
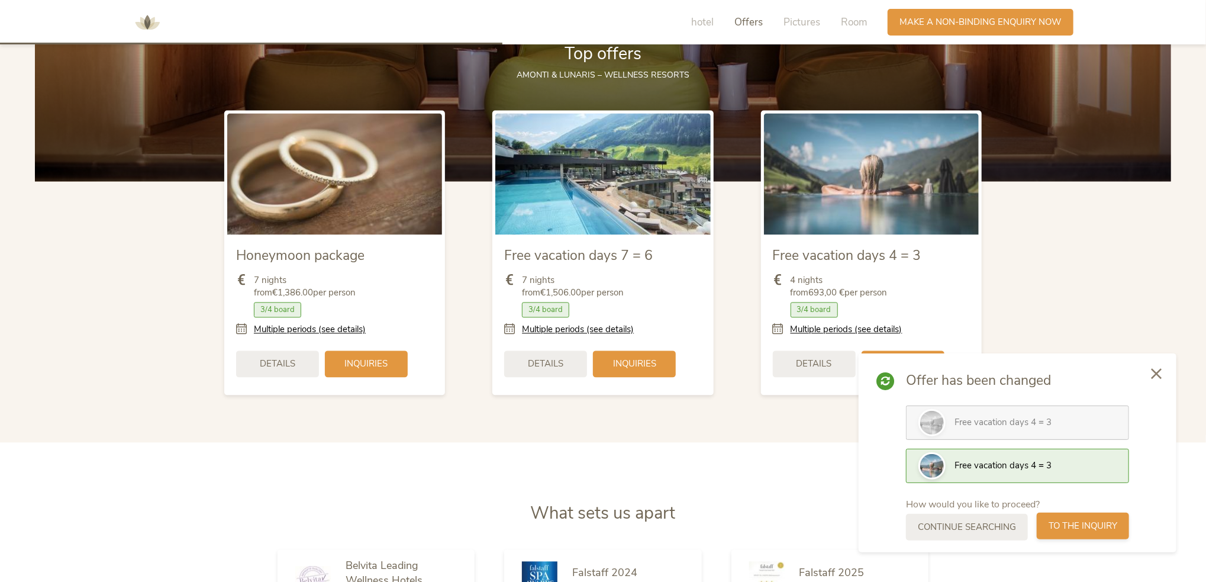
click at [1060, 522] on font "to the inquiry" at bounding box center [1082, 525] width 69 height 12
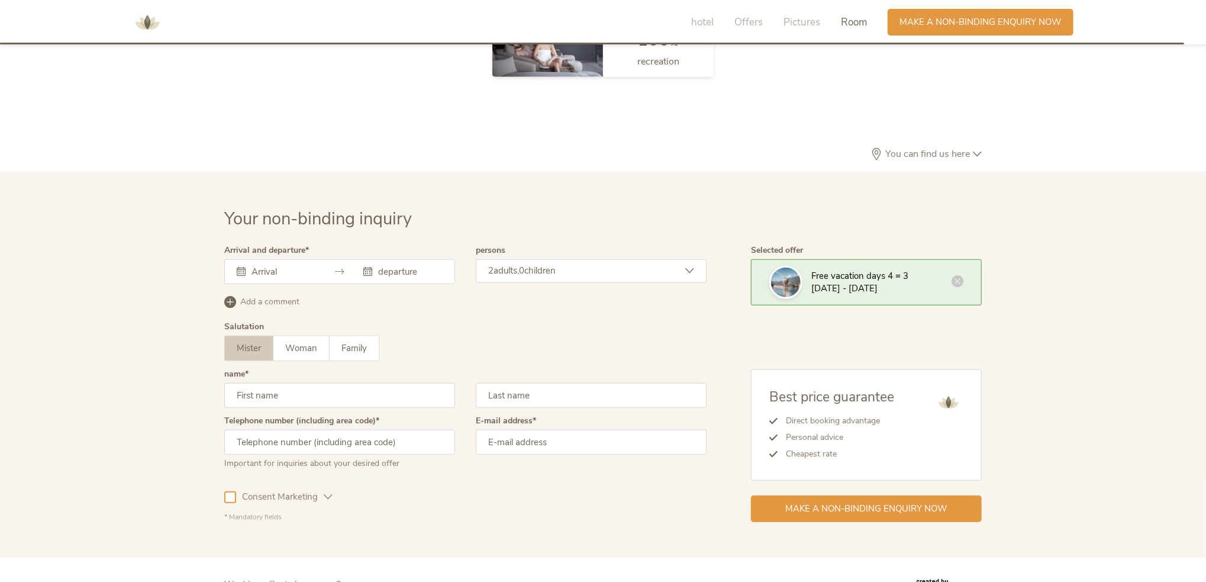
scroll to position [3648, 0]
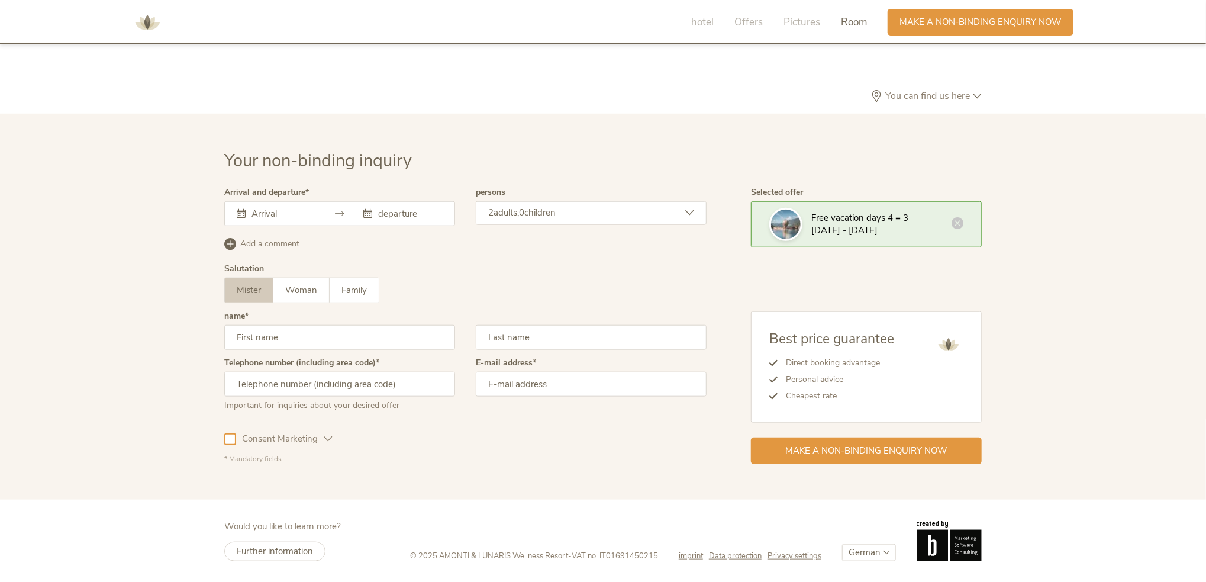
click at [341, 337] on input "text" at bounding box center [339, 337] width 231 height 25
type input "[PERSON_NAME]"
type input "Dündar"
type input "015773696493"
type input "[EMAIL_ADDRESS][DOMAIN_NAME]"
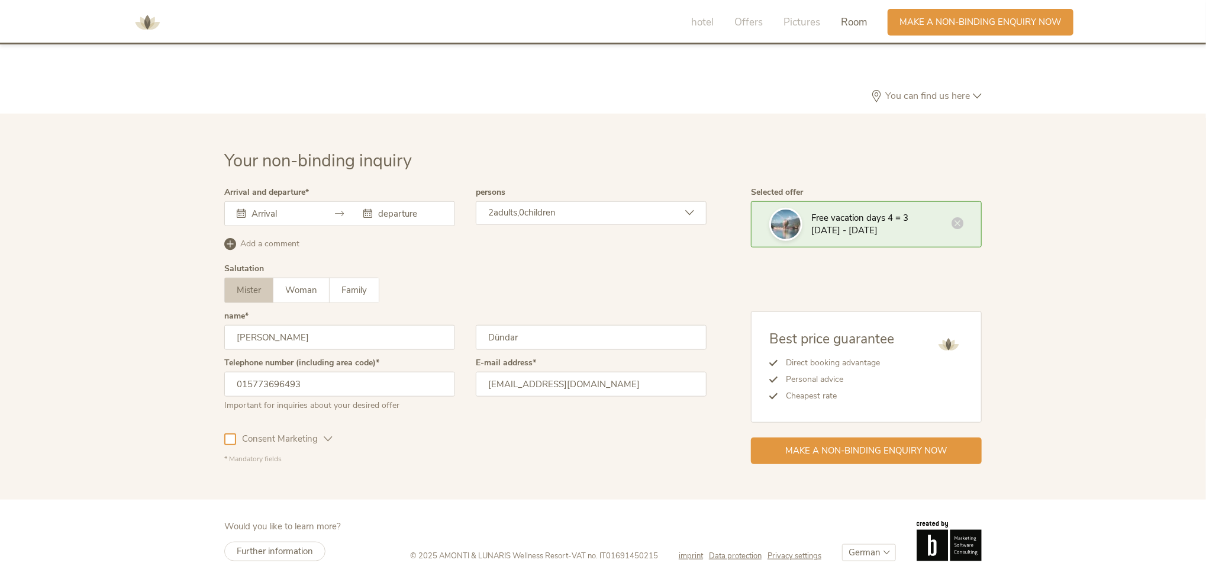
click at [319, 436] on span "Consent Marketing" at bounding box center [280, 438] width 88 height 12
click at [285, 443] on font "Consent Marketing" at bounding box center [280, 438] width 76 height 12
click at [257, 458] on font "* Mandatory fields" at bounding box center [252, 458] width 57 height 9
click at [334, 439] on div "Consent Marketing Einwilligung Profilierung" at bounding box center [465, 436] width 482 height 34
click at [329, 439] on icon at bounding box center [328, 438] width 9 height 9
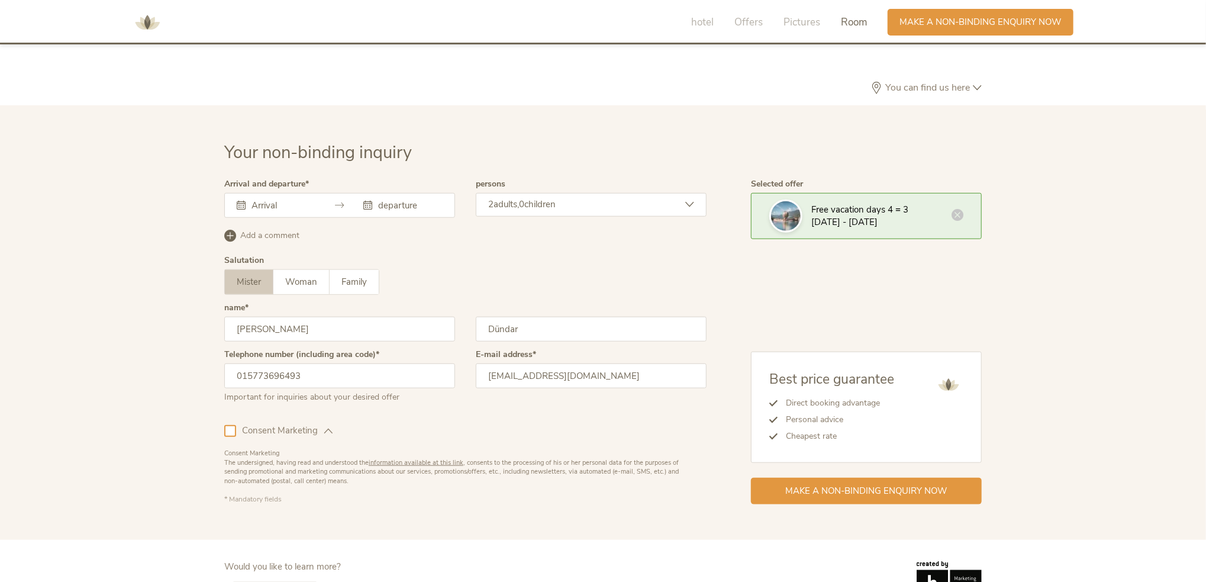
click at [329, 435] on icon at bounding box center [328, 430] width 9 height 9
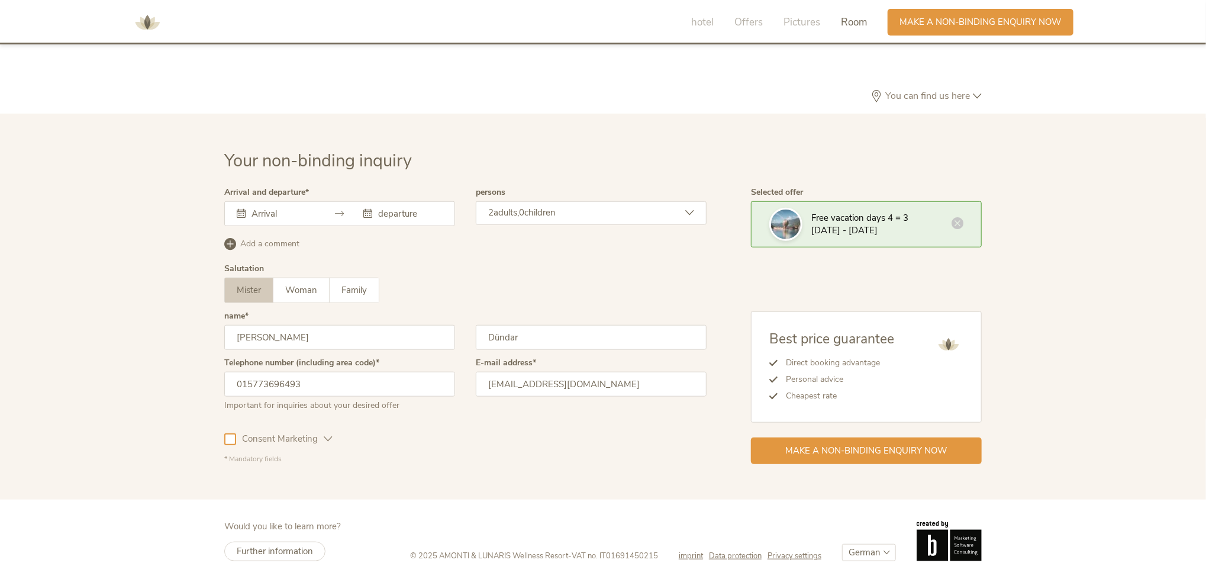
click at [329, 439] on icon at bounding box center [328, 438] width 9 height 9
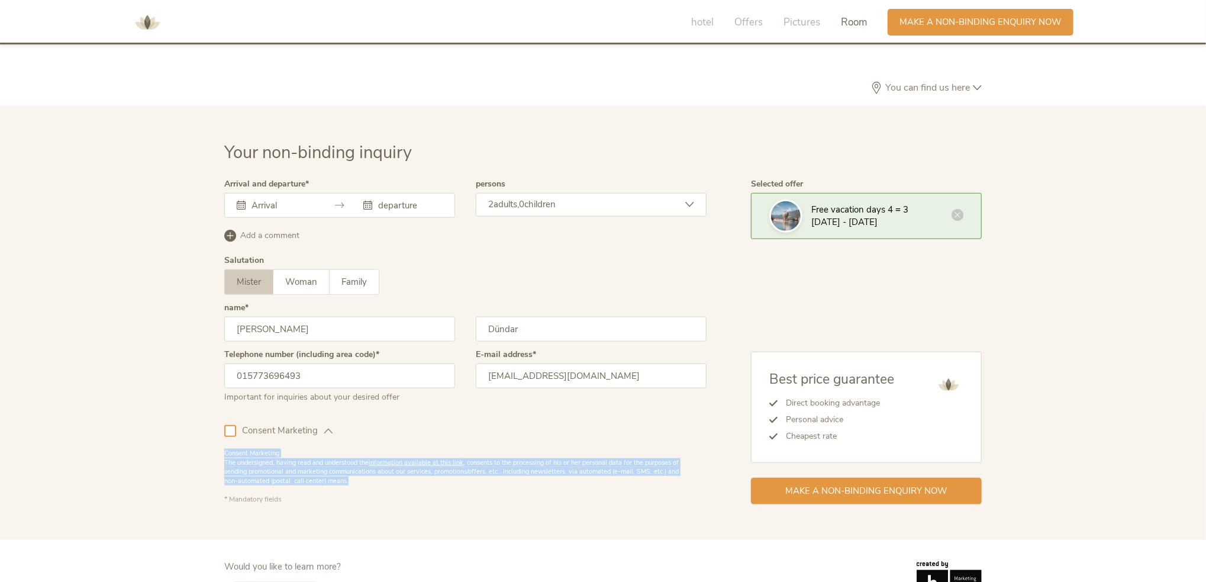
click at [414, 466] on font "information available at this link" at bounding box center [416, 462] width 95 height 9
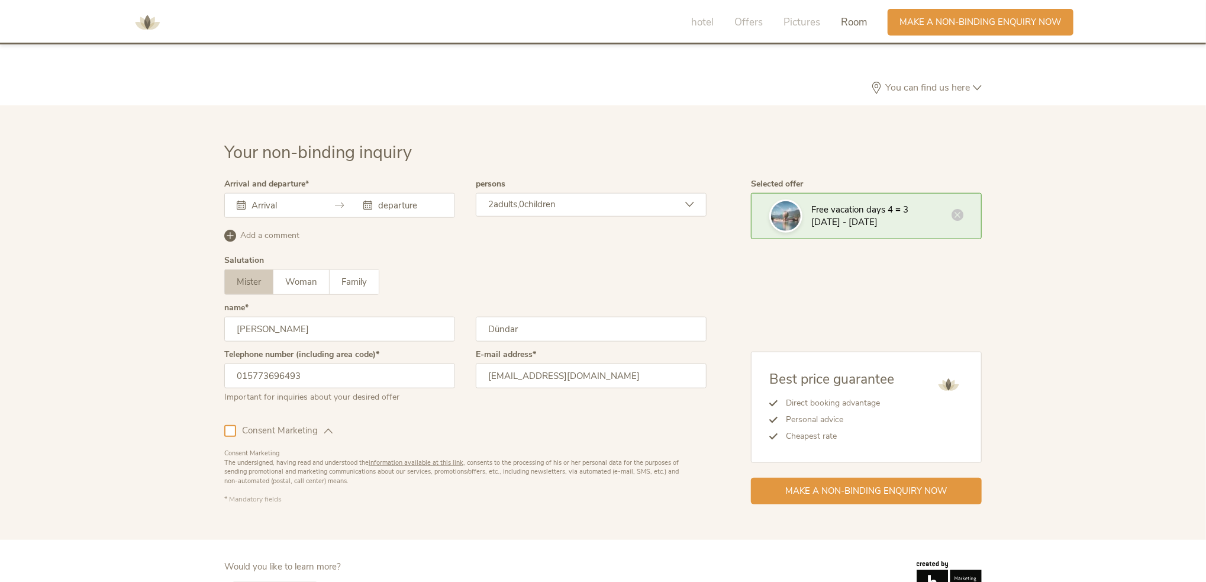
click at [251, 211] on input "text" at bounding box center [281, 205] width 67 height 12
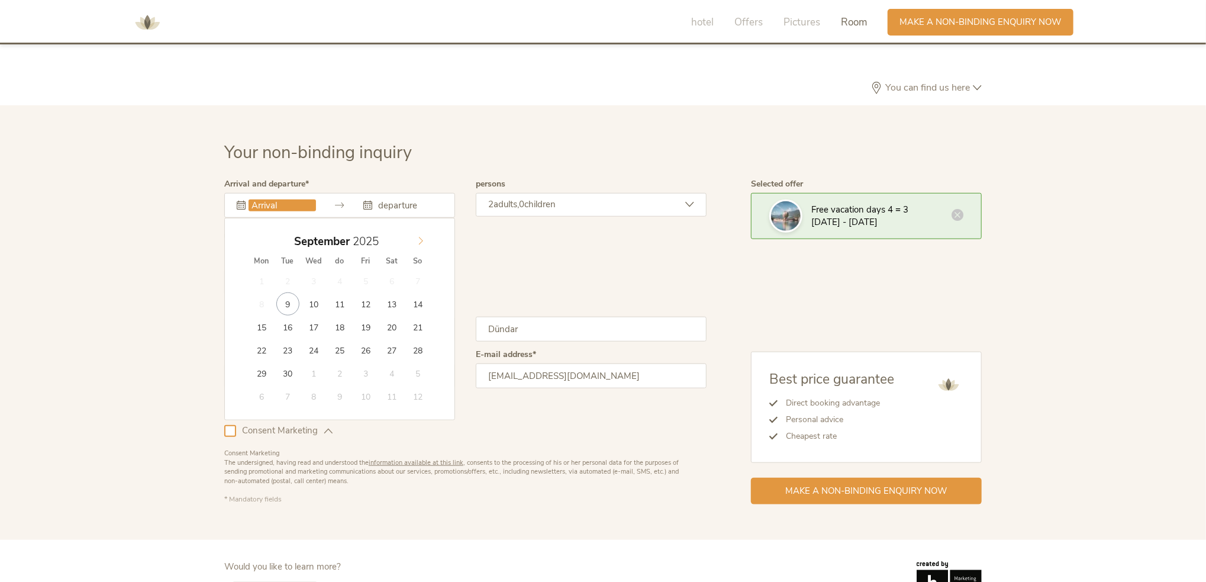
click at [421, 245] on icon at bounding box center [420, 241] width 8 height 8
click at [421, 245] on icon at bounding box center [421, 241] width 4 height 8
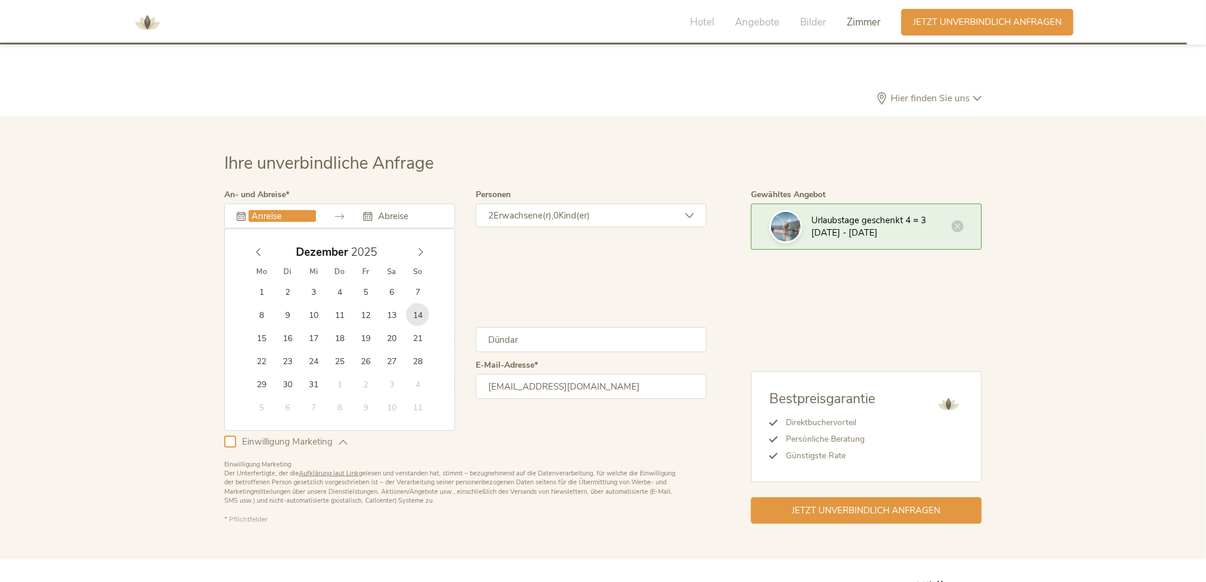
type input "[DATE]"
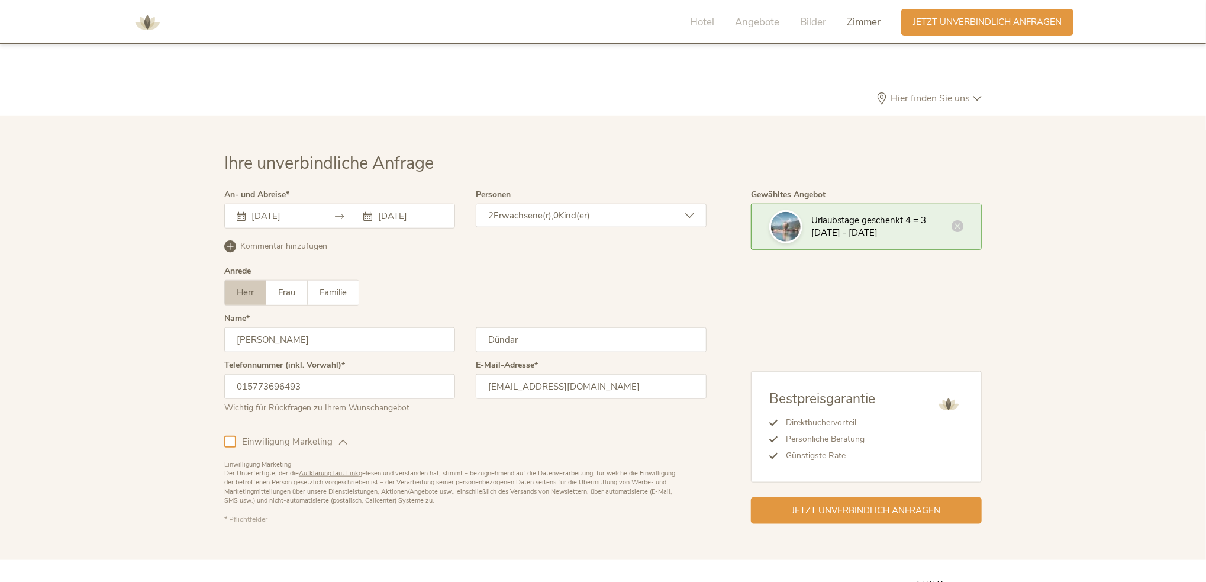
scroll to position [3685, 0]
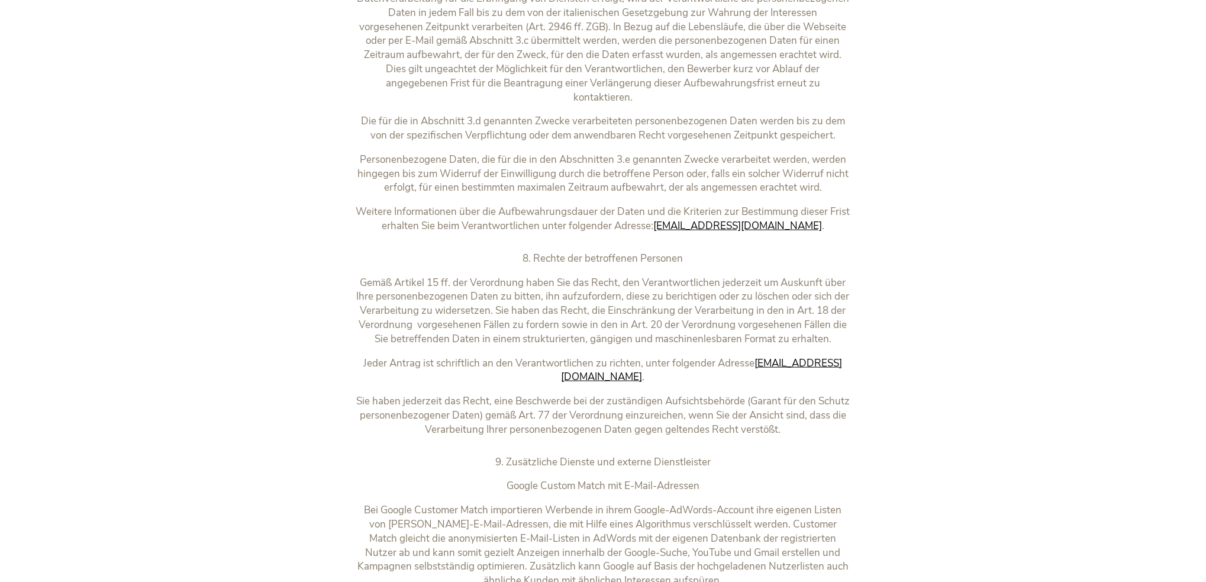
scroll to position [3955, 0]
